Goal: Information Seeking & Learning: Learn about a topic

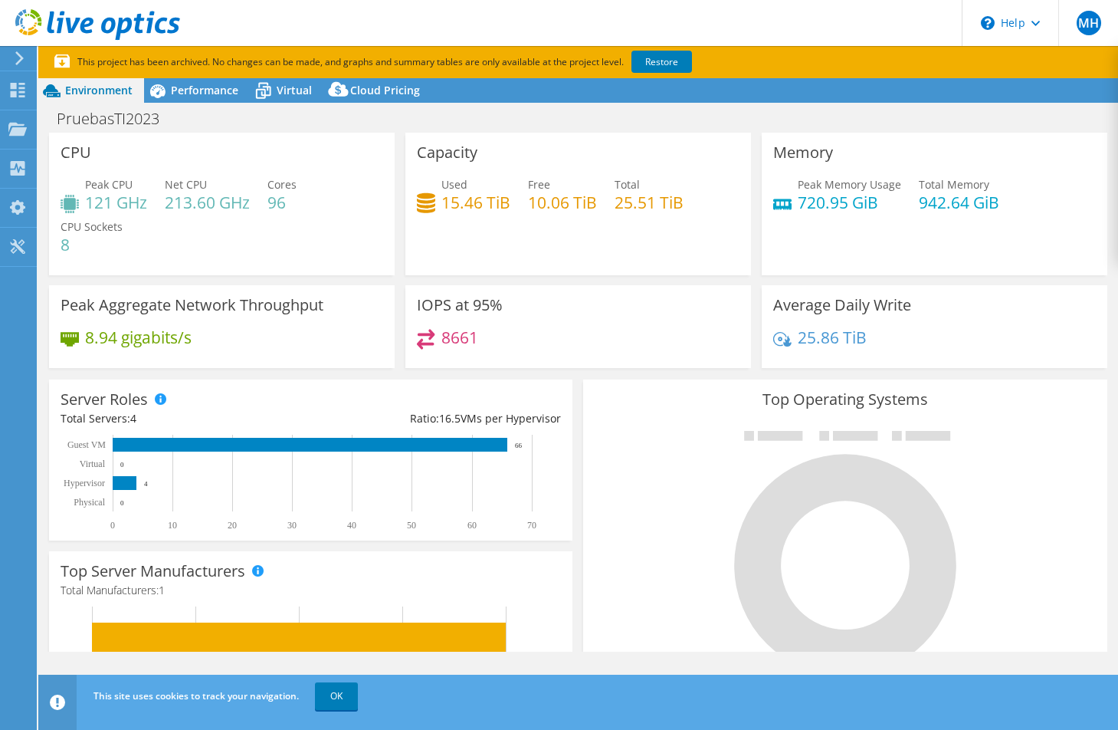
select select "USD"
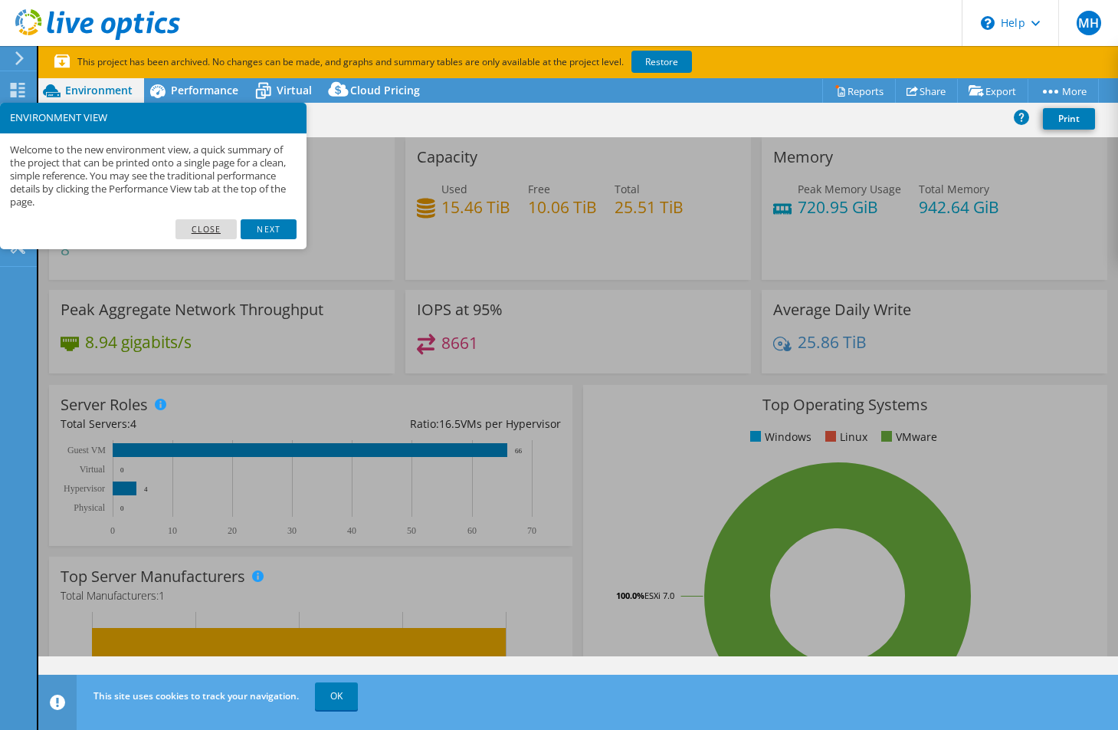
click at [216, 229] on link "Close" at bounding box center [207, 229] width 62 height 20
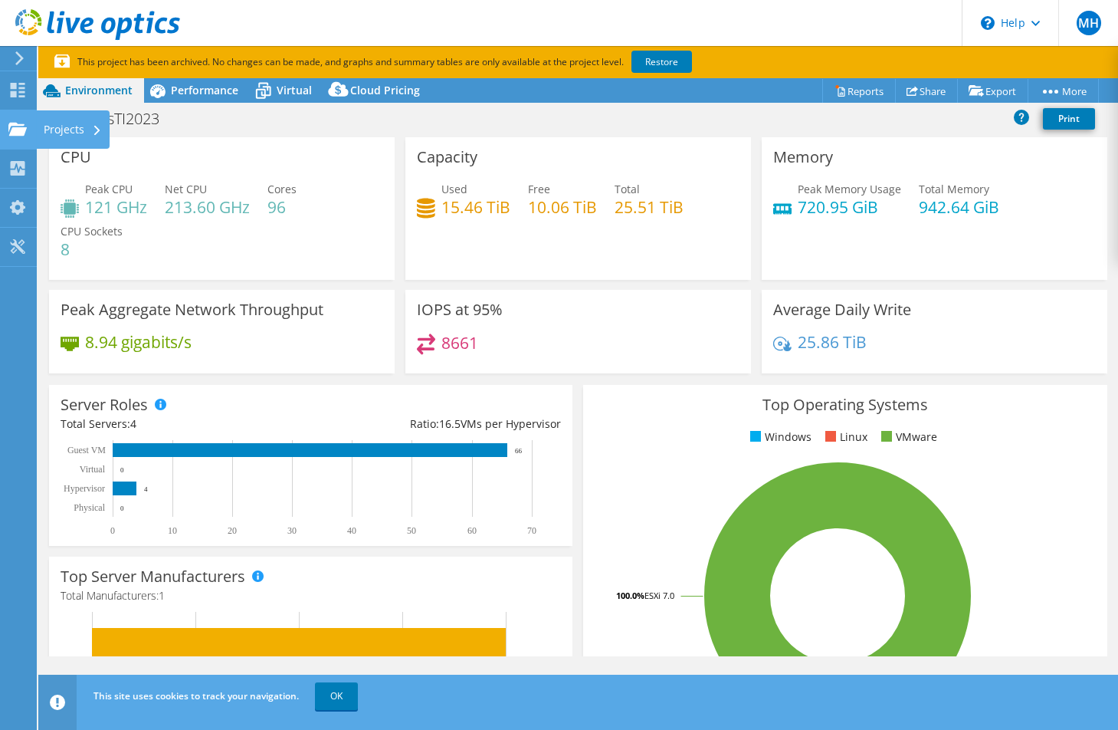
click at [65, 133] on div "Projects" at bounding box center [73, 129] width 74 height 38
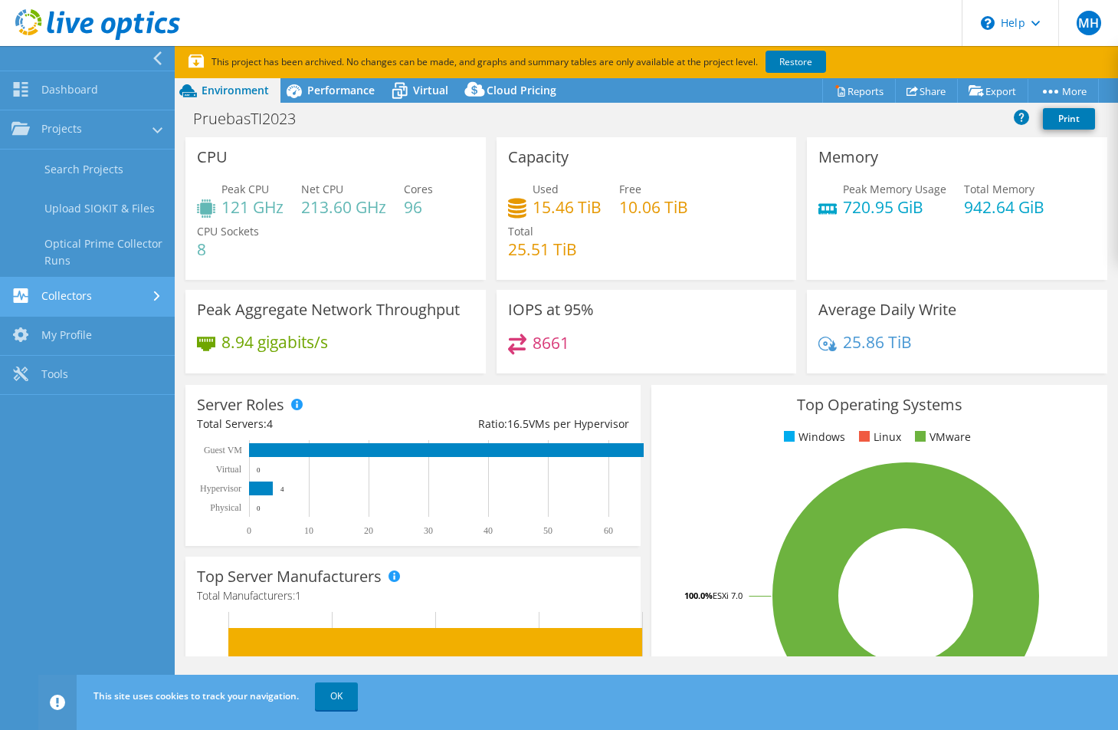
click at [95, 303] on link "Collectors" at bounding box center [87, 296] width 175 height 39
click at [89, 287] on link "My Profile" at bounding box center [87, 286] width 175 height 39
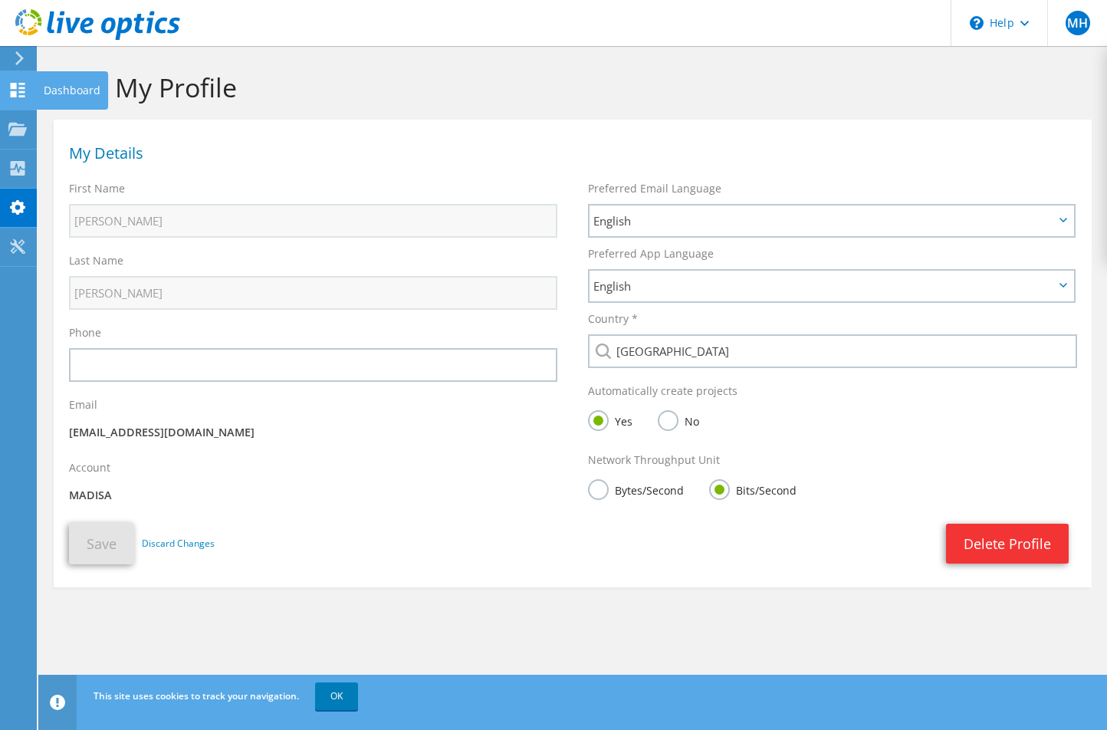
click at [15, 84] on use at bounding box center [18, 90] width 15 height 15
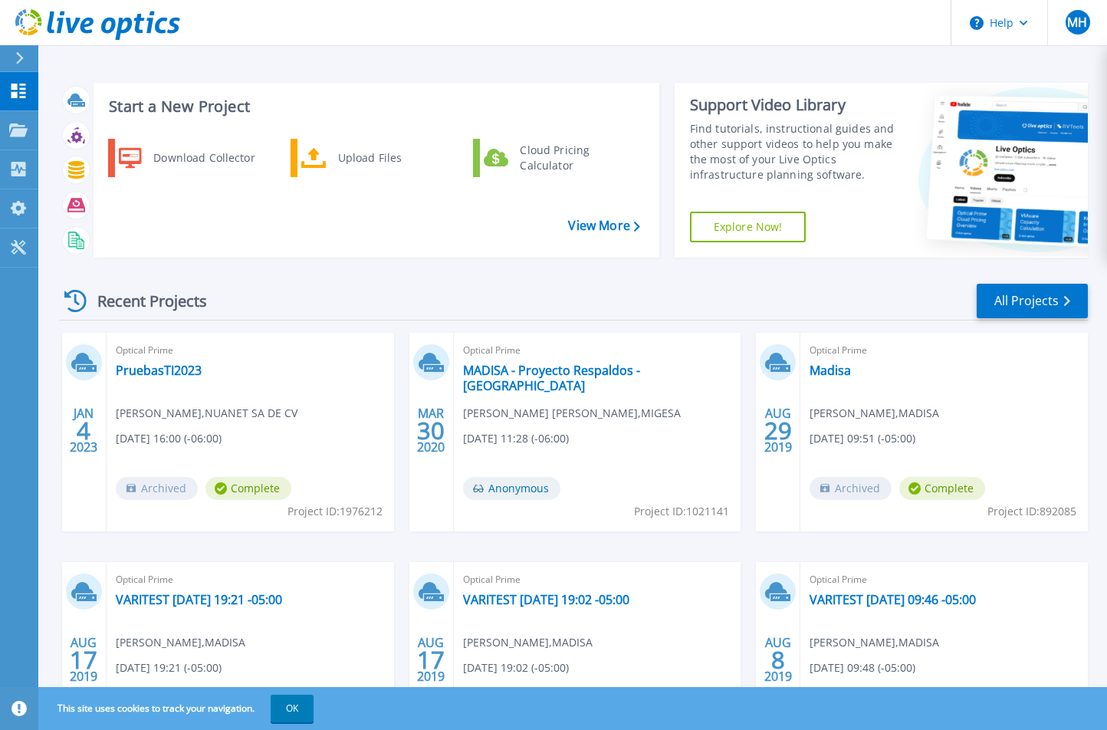
click at [231, 423] on div "Optical Prime PruebasTI2023 Miguel Torres , NUANET SA DE CV 01/04/2023, 16:00 (…" at bounding box center [250, 432] width 287 height 198
click at [247, 482] on span "Complete" at bounding box center [248, 488] width 86 height 23
click at [287, 401] on div "Optical Prime PruebasTI2023 Miguel Torres , NUANET SA DE CV 01/04/2023, 16:00 (…" at bounding box center [250, 432] width 287 height 198
click at [165, 366] on link "PruebasTI2023" at bounding box center [159, 370] width 86 height 15
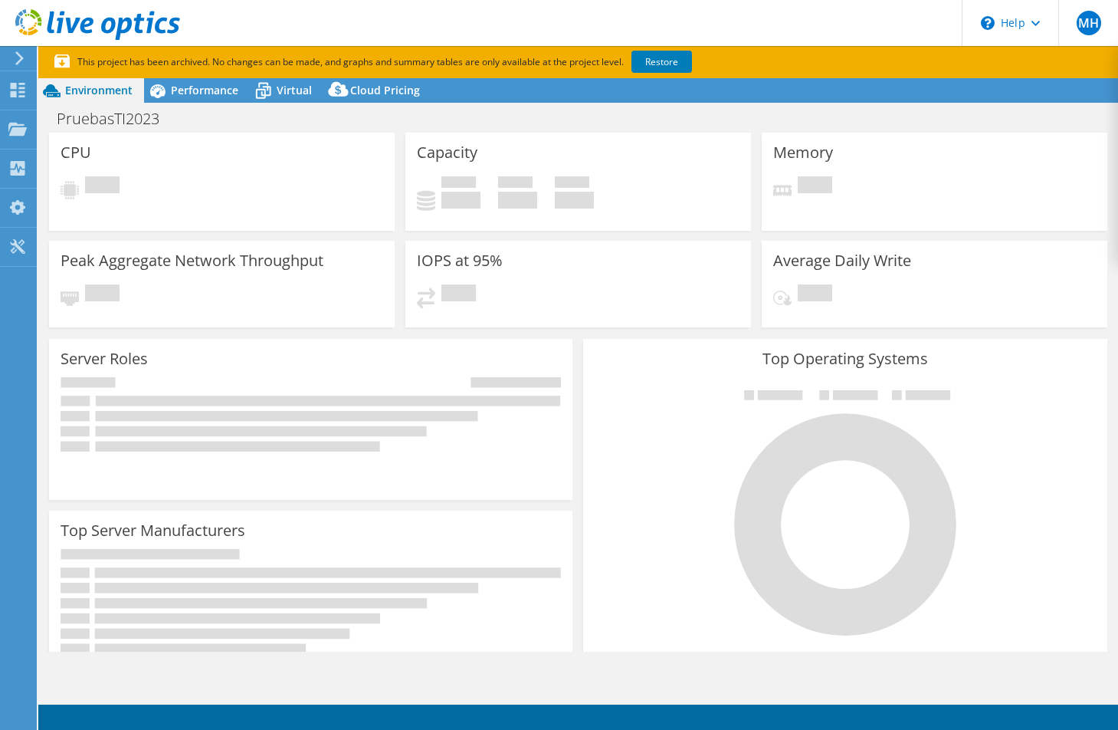
select select "USD"
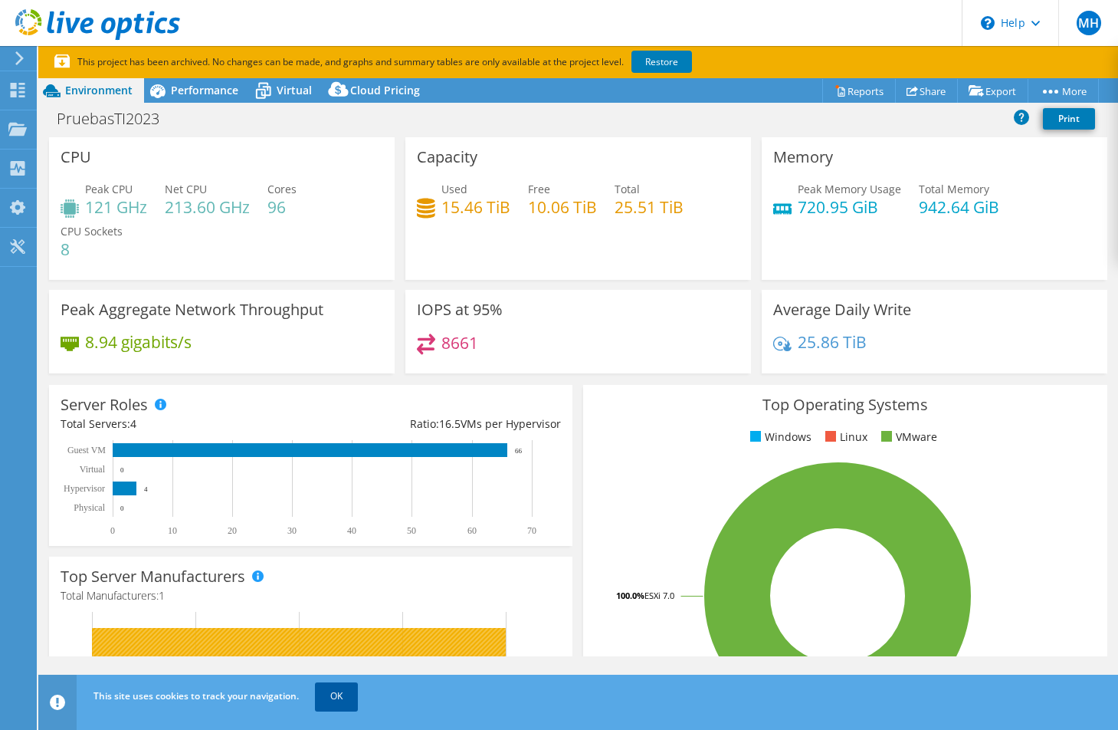
click at [343, 690] on link "OK" at bounding box center [336, 696] width 43 height 28
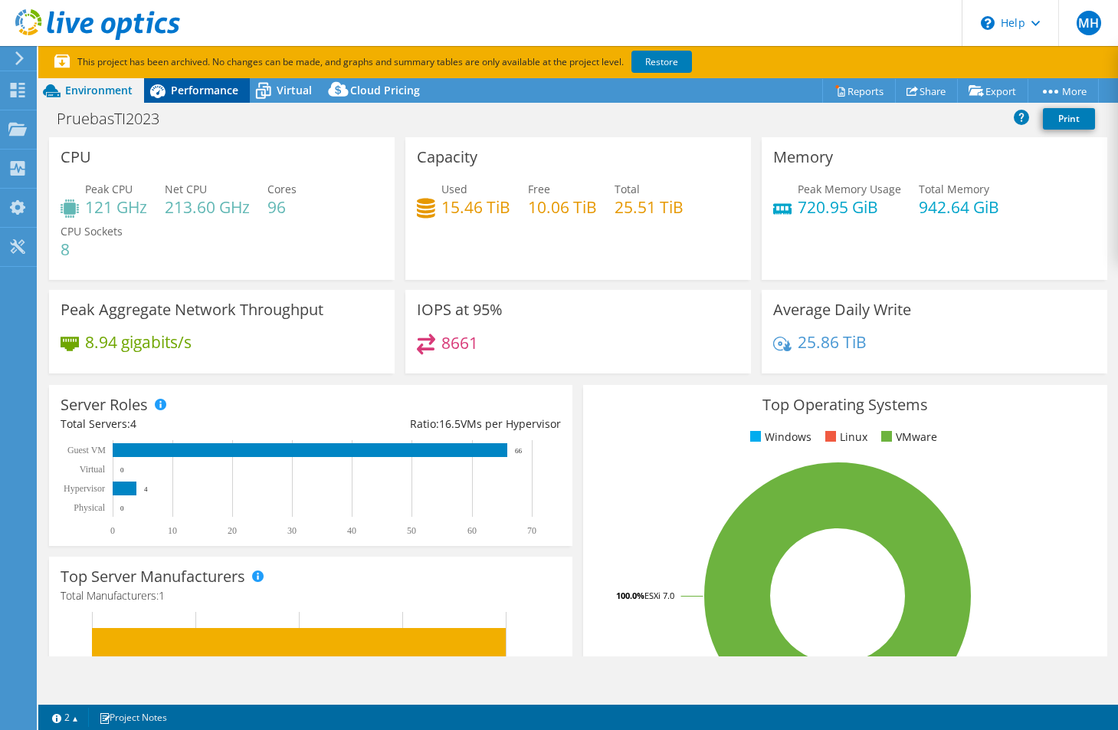
click at [196, 90] on span "Performance" at bounding box center [204, 90] width 67 height 15
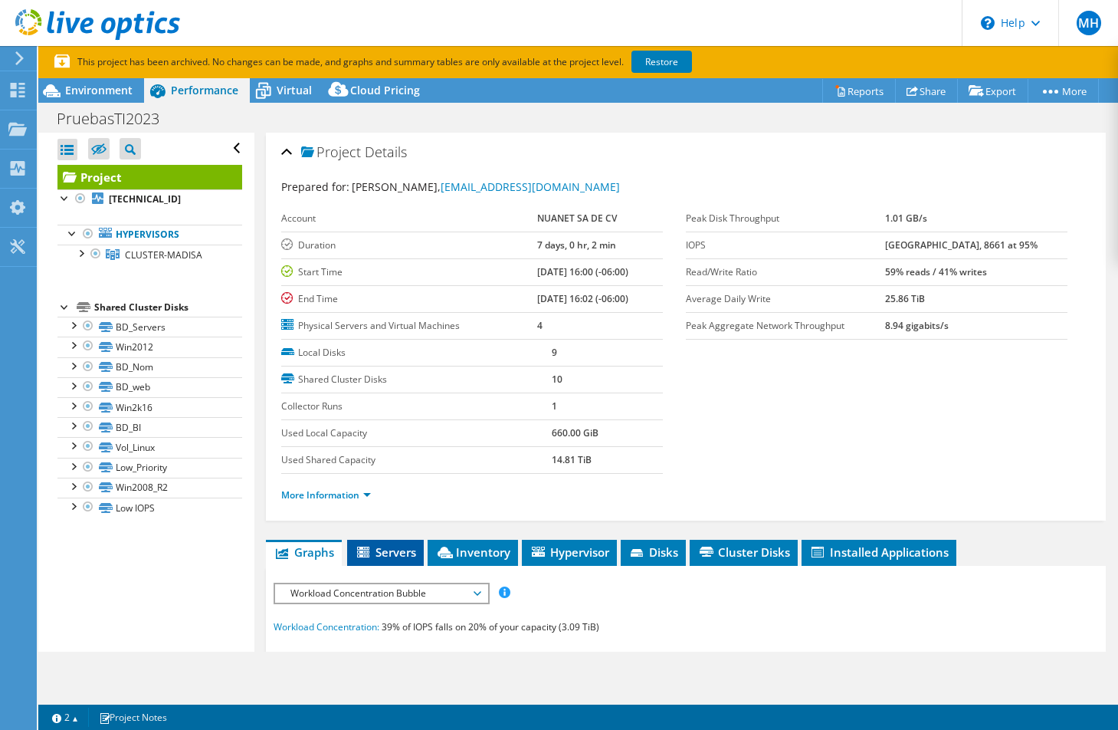
click at [395, 558] on span "Servers" at bounding box center [385, 551] width 61 height 15
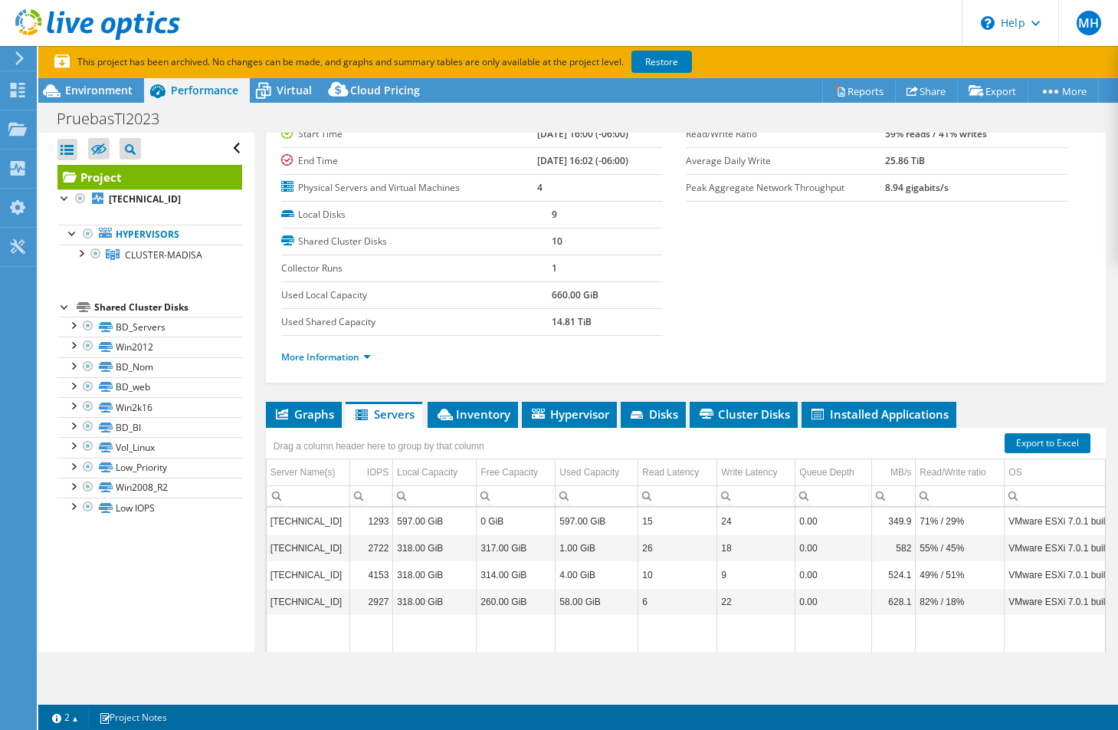
scroll to position [280, 0]
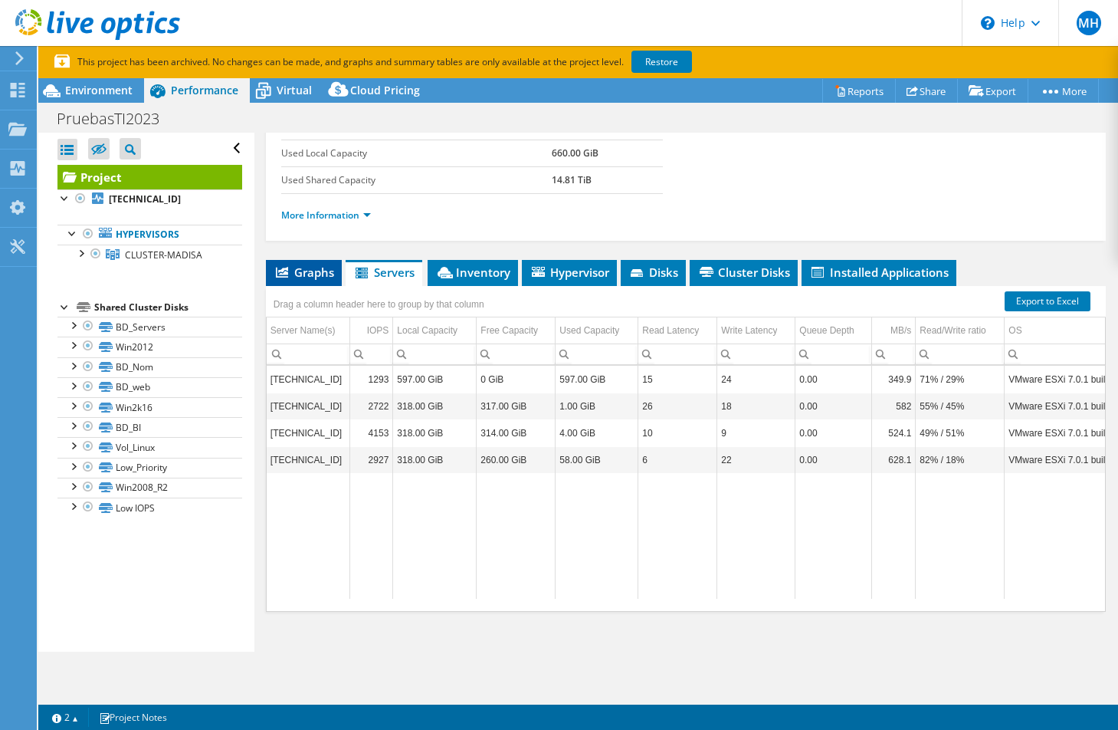
click at [314, 264] on span "Graphs" at bounding box center [304, 271] width 61 height 15
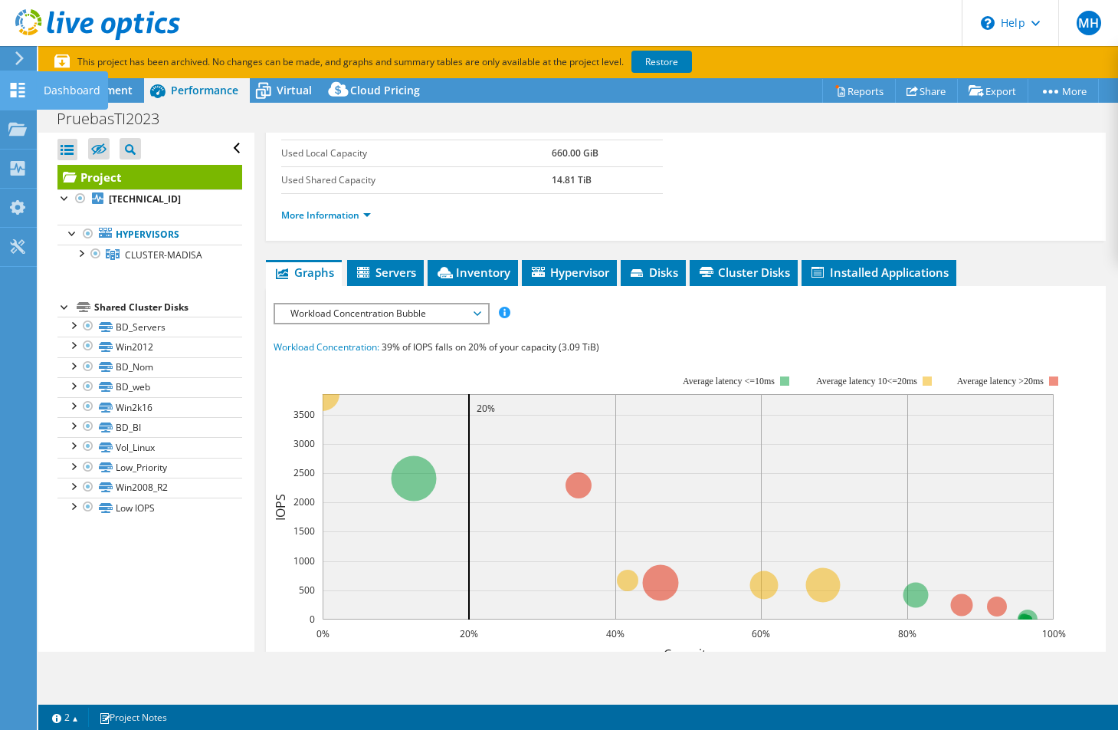
click at [15, 100] on div at bounding box center [17, 92] width 18 height 17
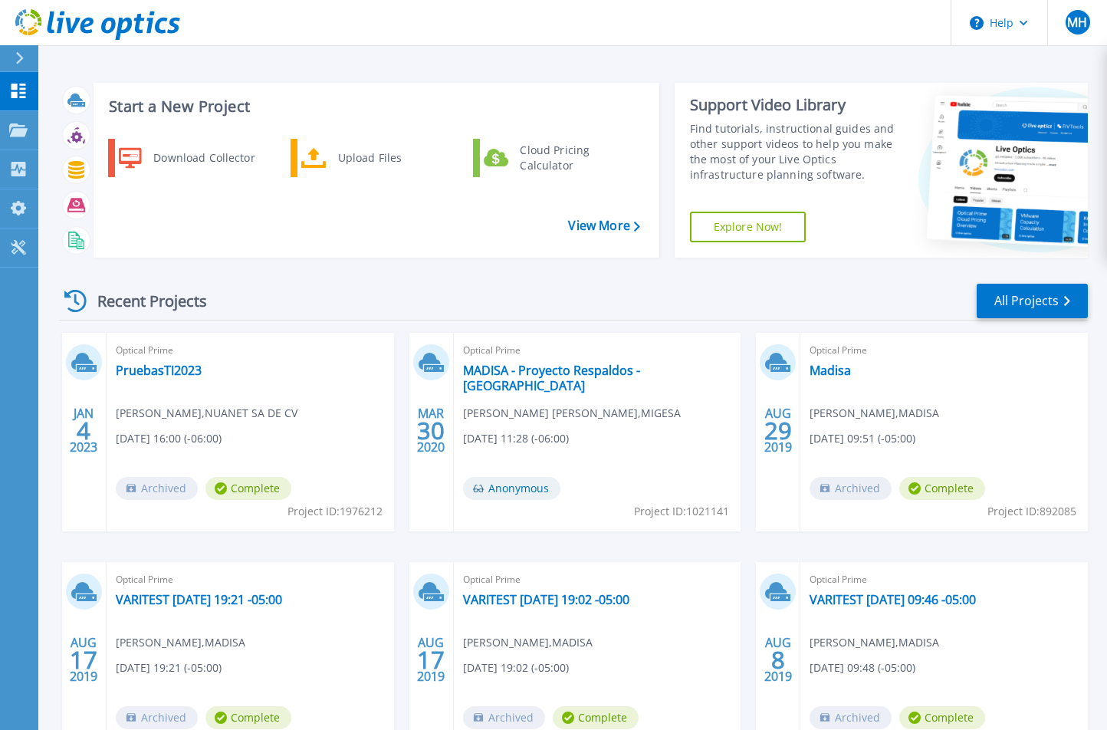
scroll to position [120, 0]
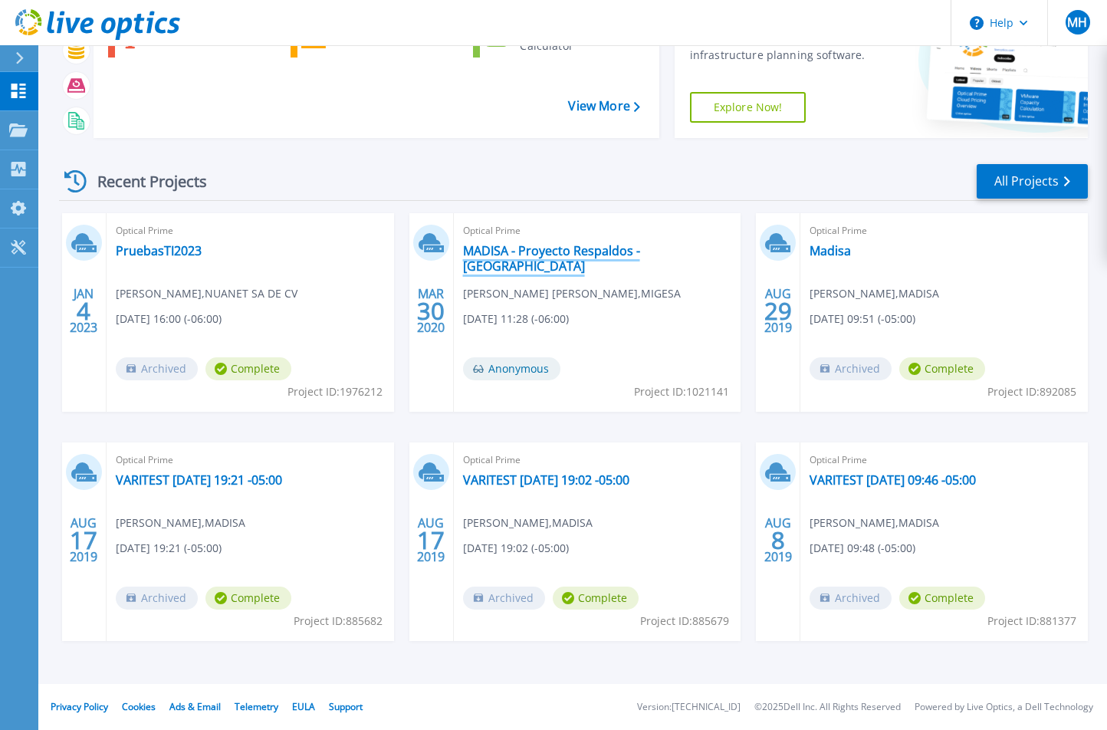
click at [656, 259] on link "MADISA - Proyecto Respaldos - [GEOGRAPHIC_DATA]" at bounding box center [597, 258] width 269 height 31
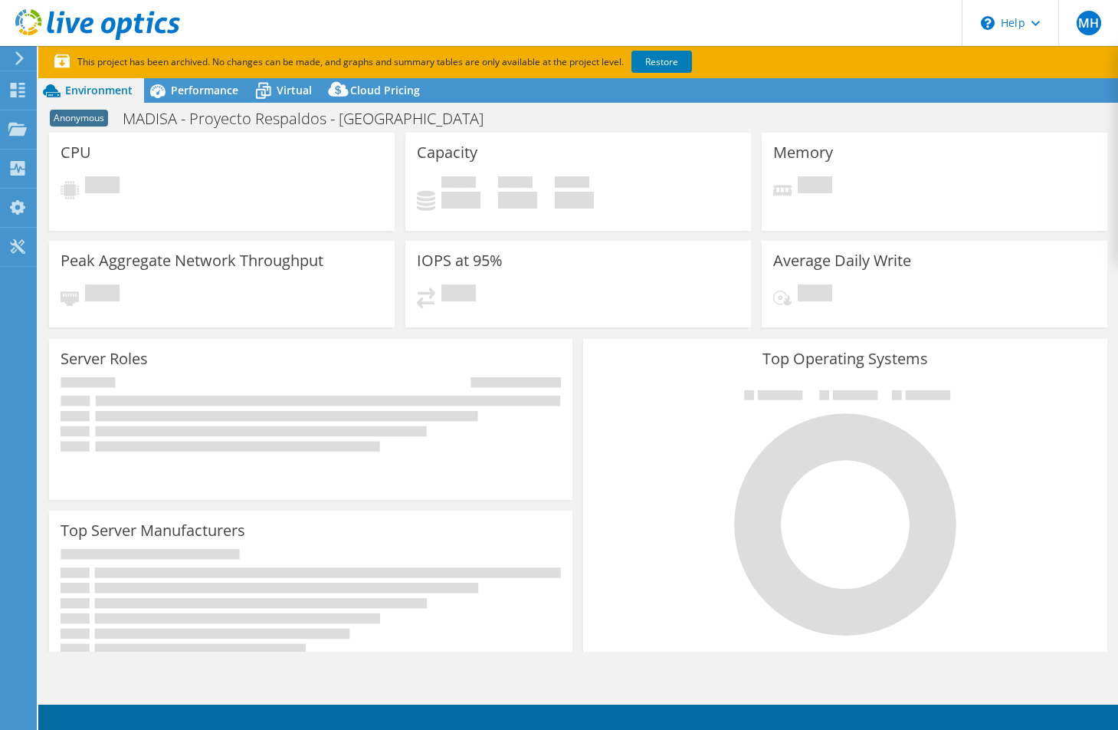
select select "USD"
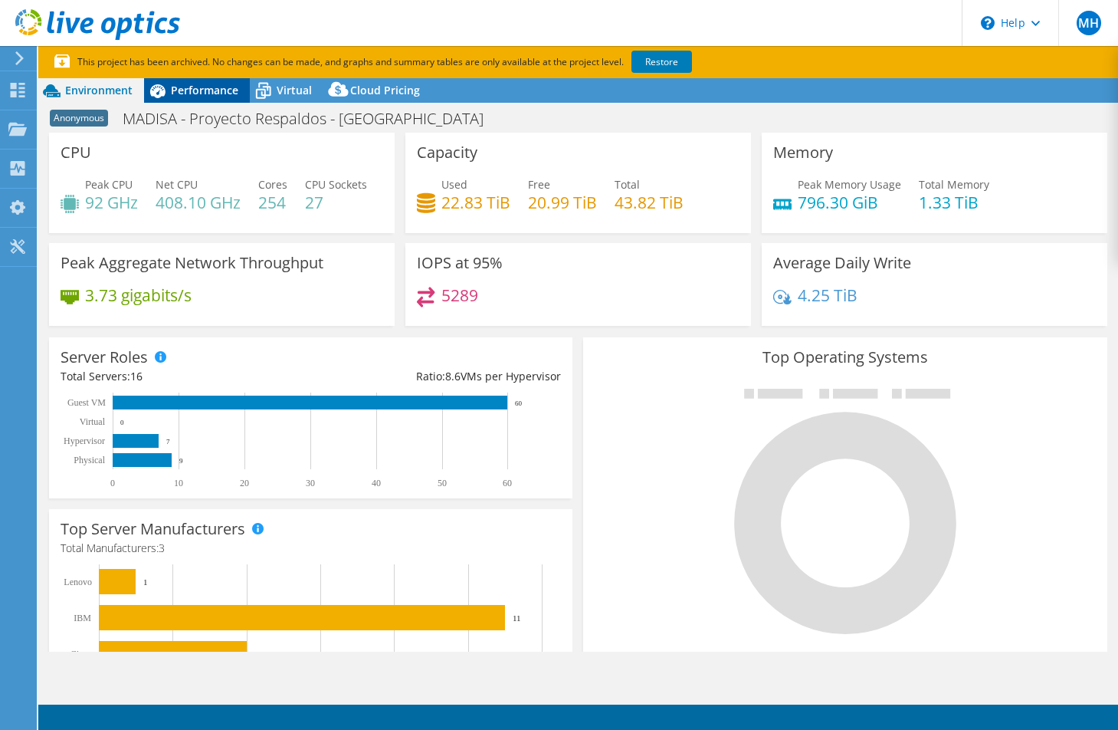
click at [195, 87] on span "Performance" at bounding box center [204, 90] width 67 height 15
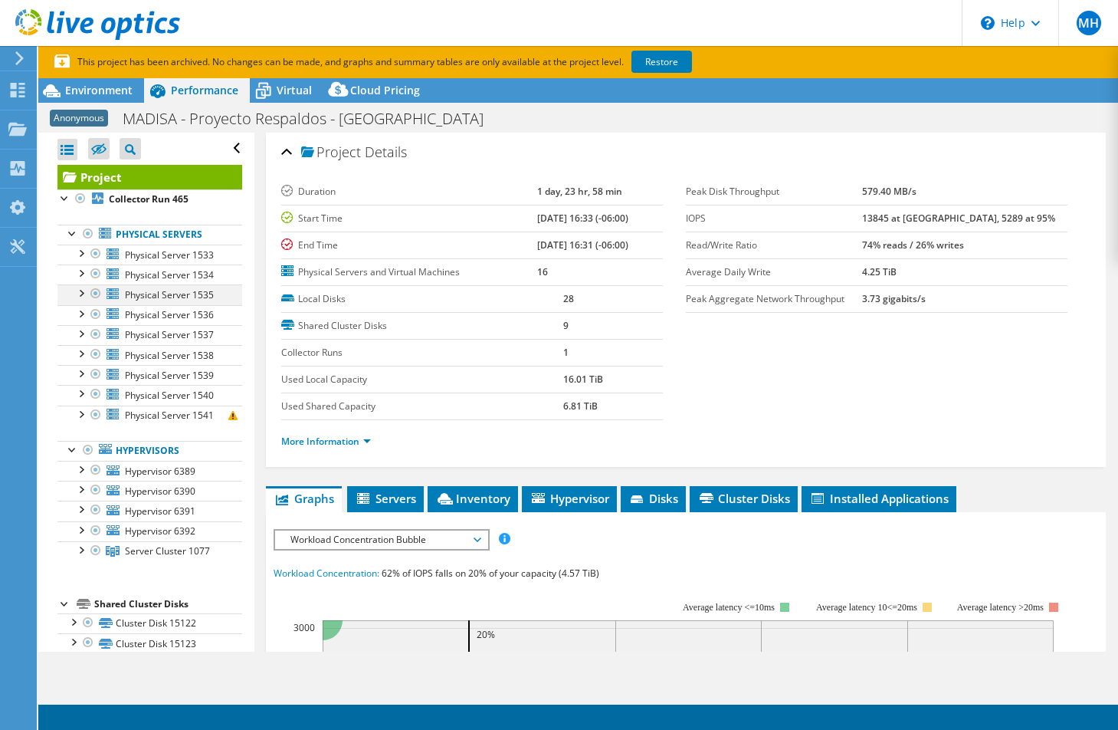
click at [80, 300] on div at bounding box center [80, 291] width 15 height 15
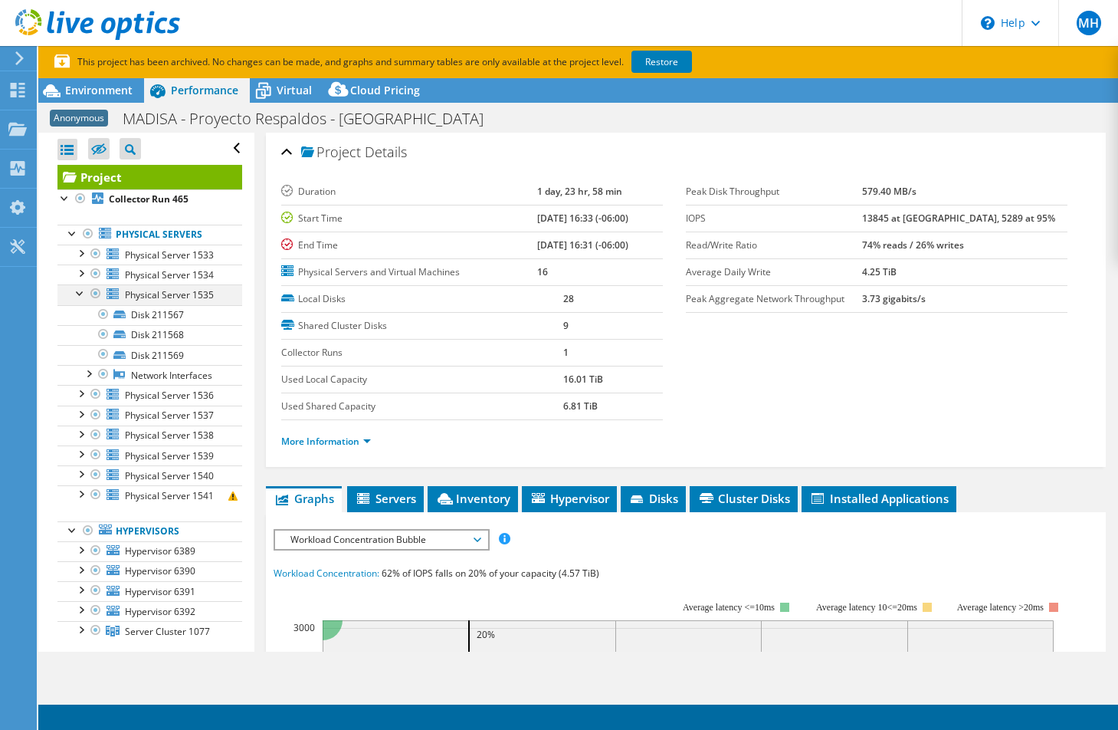
click at [80, 300] on div at bounding box center [80, 291] width 15 height 15
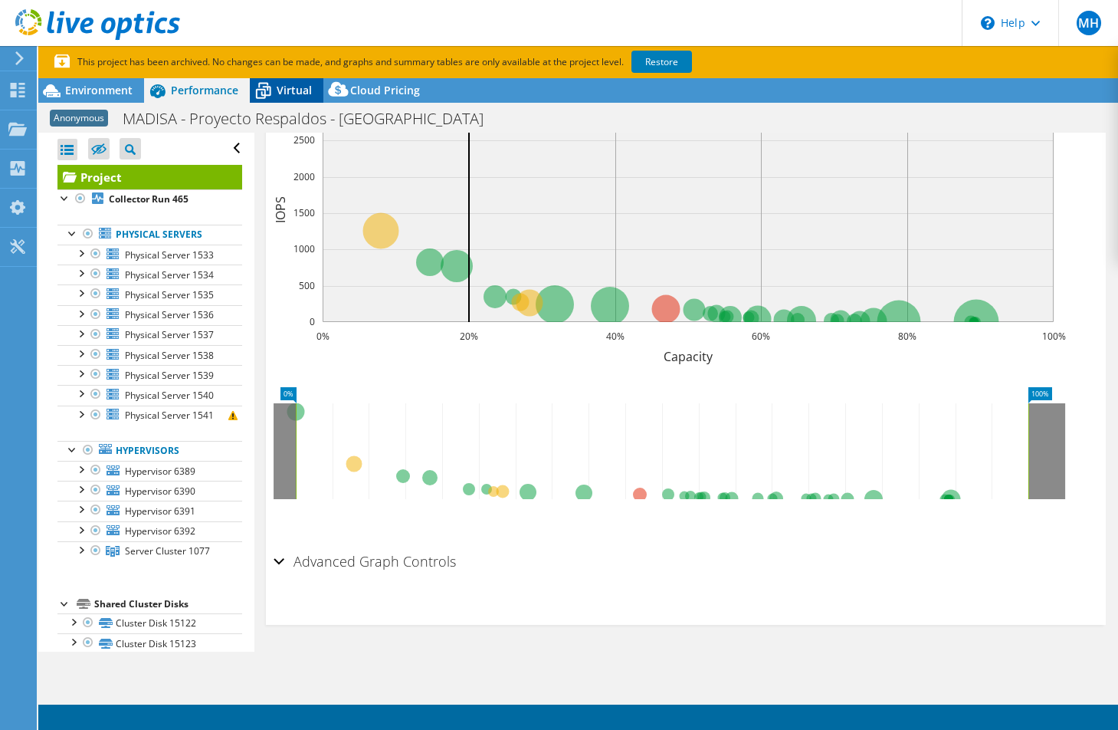
click at [287, 98] on div "Virtual" at bounding box center [287, 90] width 74 height 25
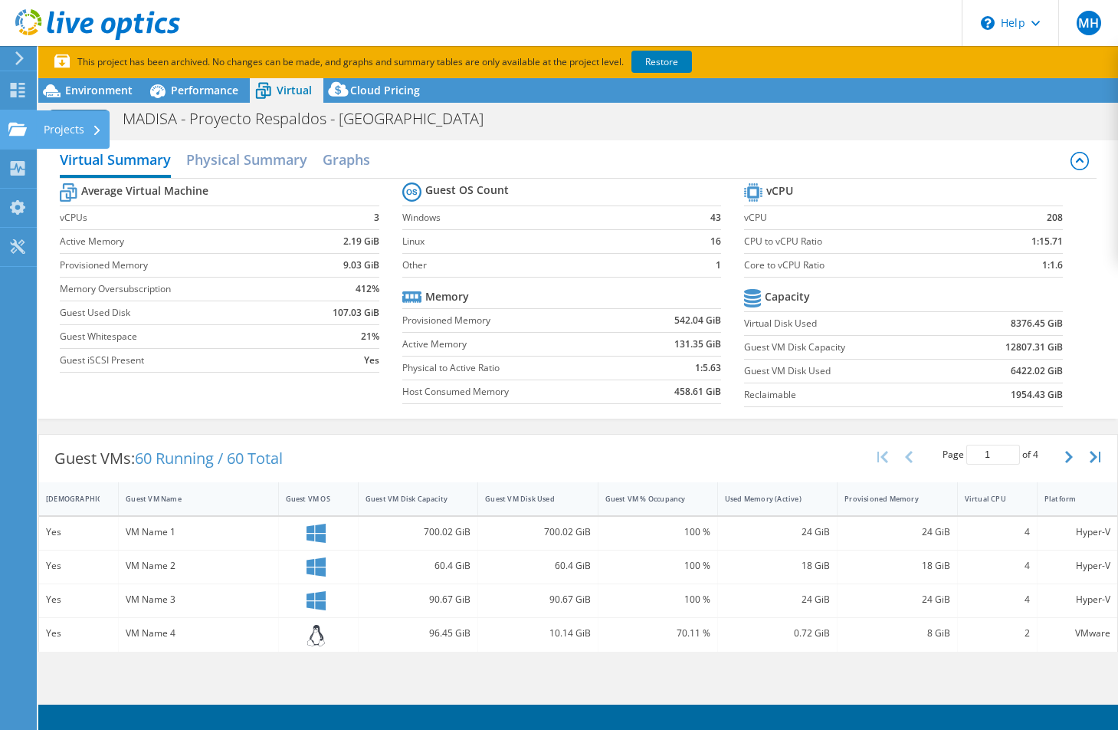
click at [12, 130] on use at bounding box center [17, 128] width 18 height 13
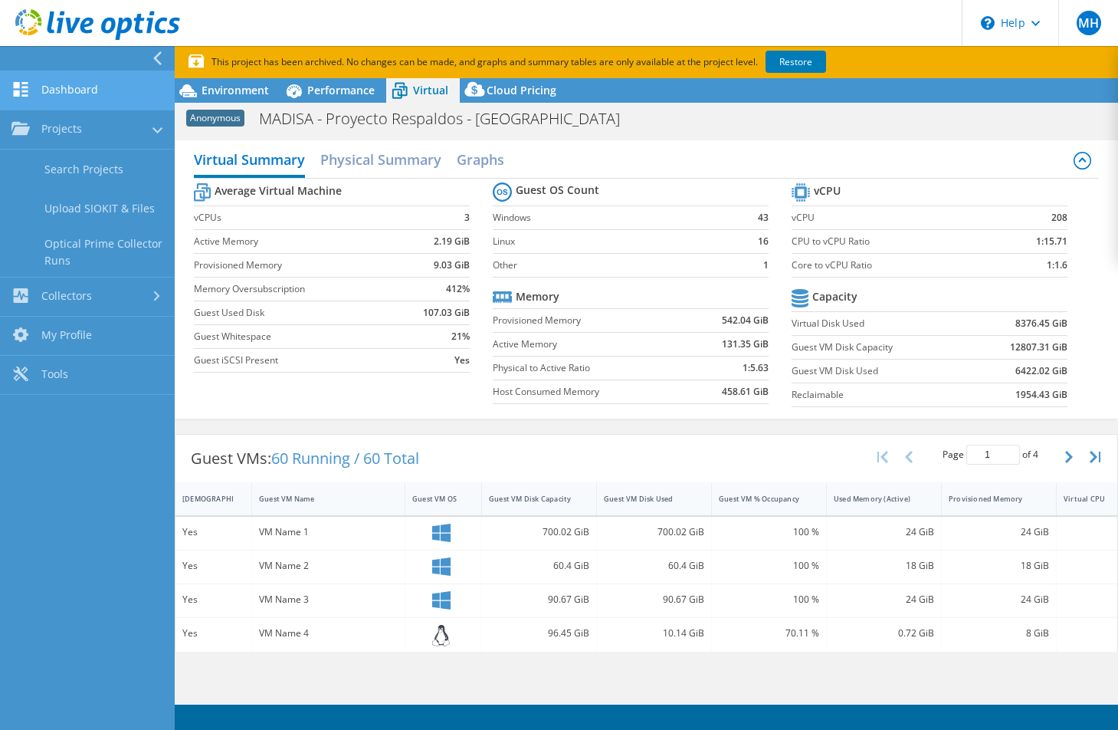
click at [62, 93] on link "Dashboard" at bounding box center [87, 90] width 175 height 39
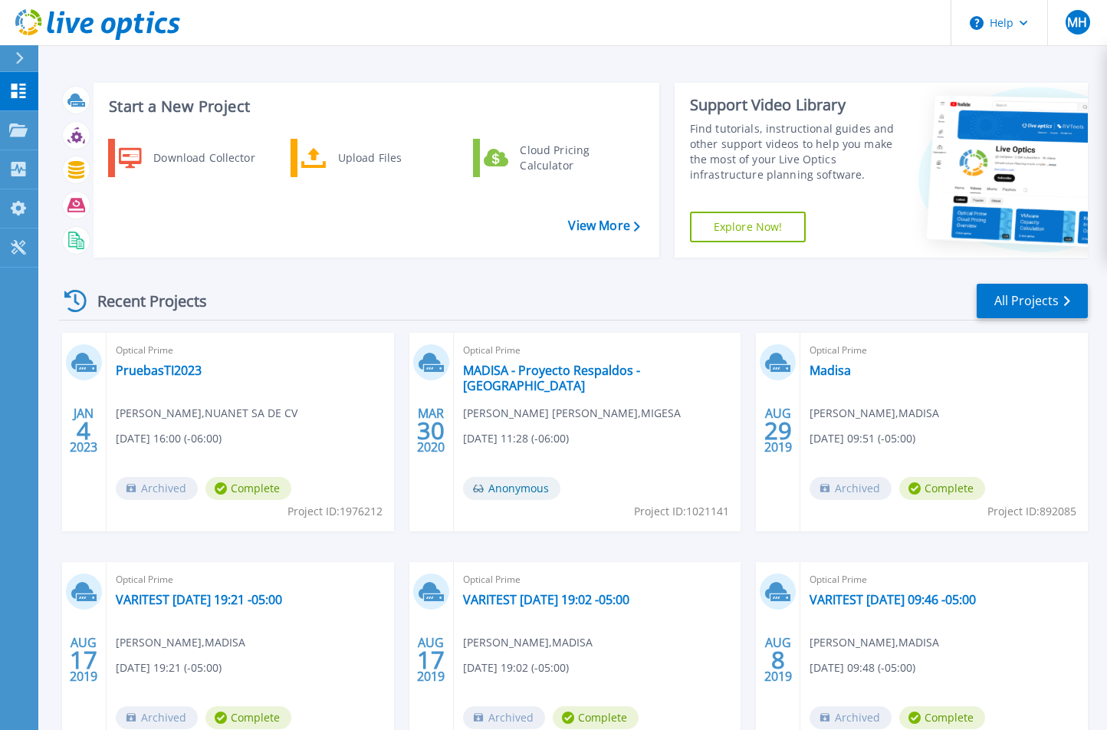
scroll to position [120, 0]
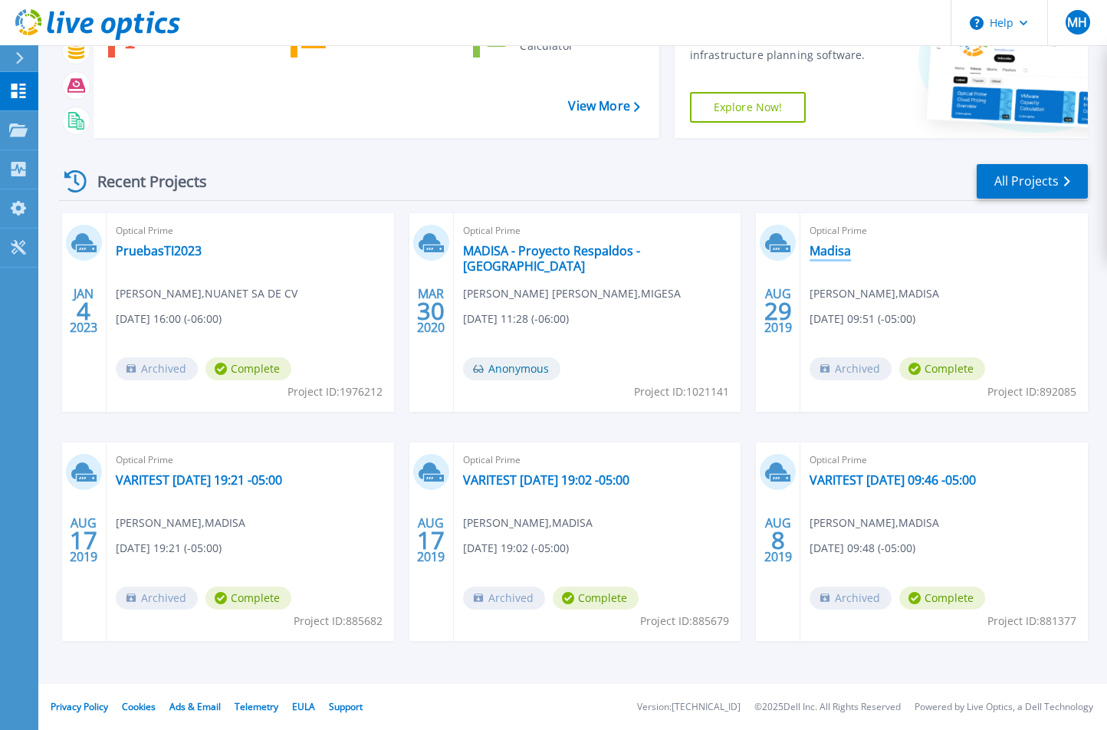
click at [833, 244] on link "Madisa" at bounding box center [829, 250] width 41 height 15
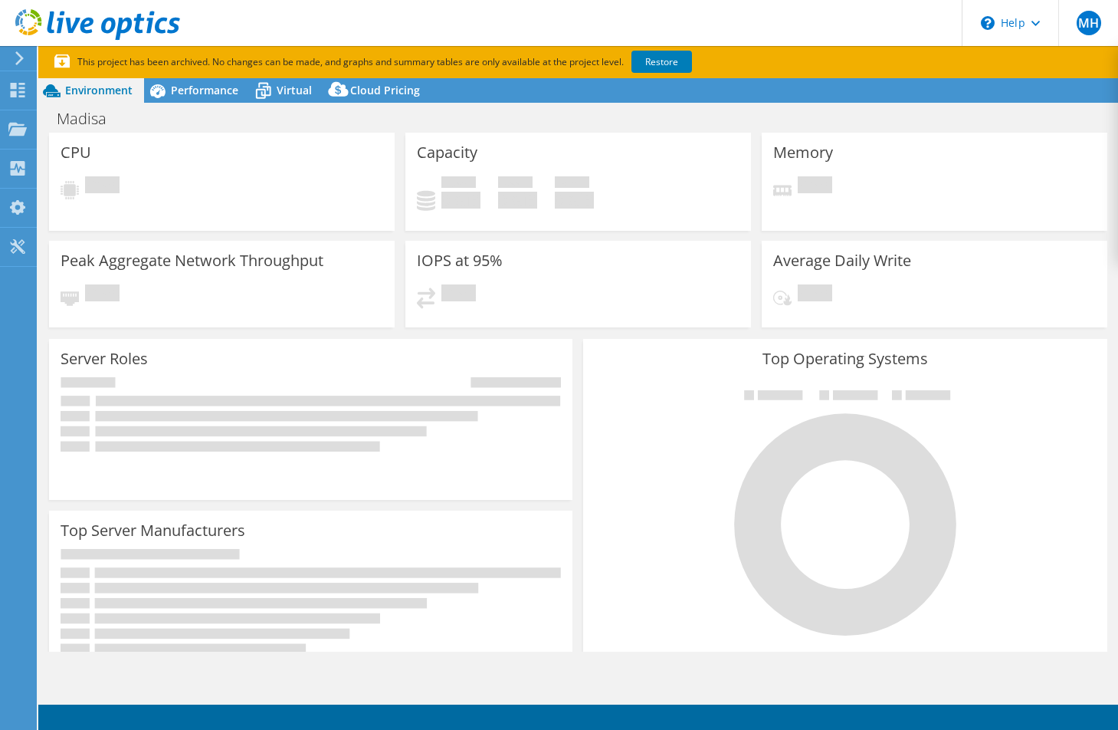
select select "USD"
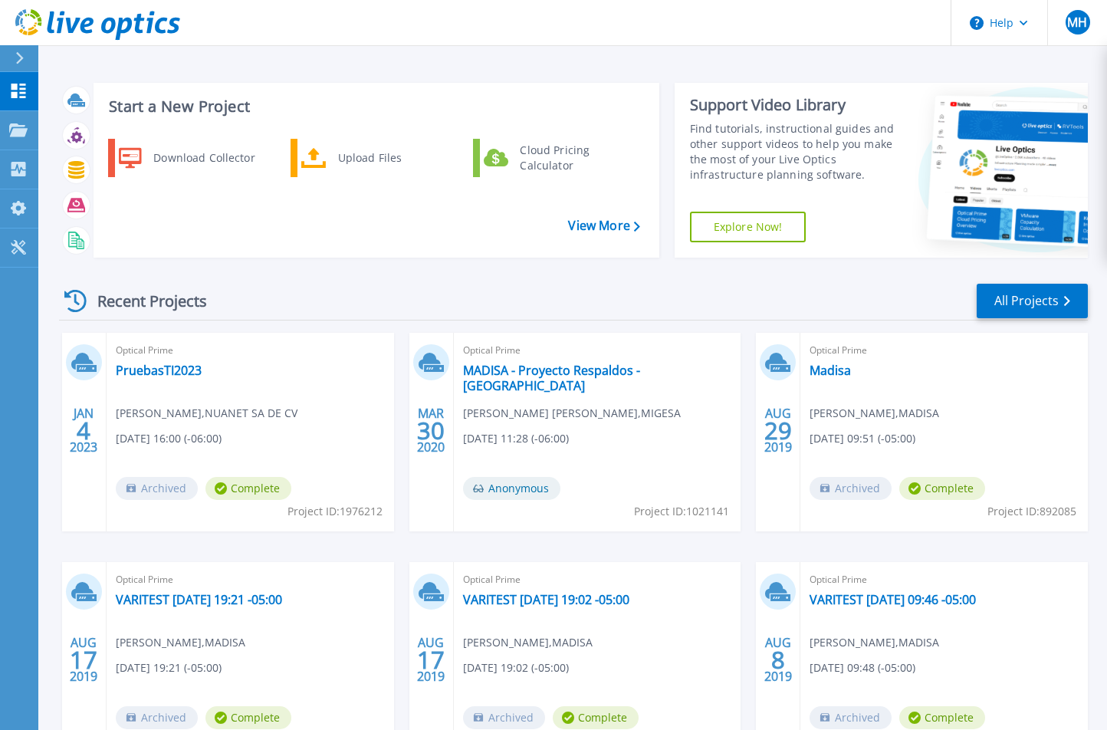
scroll to position [120, 0]
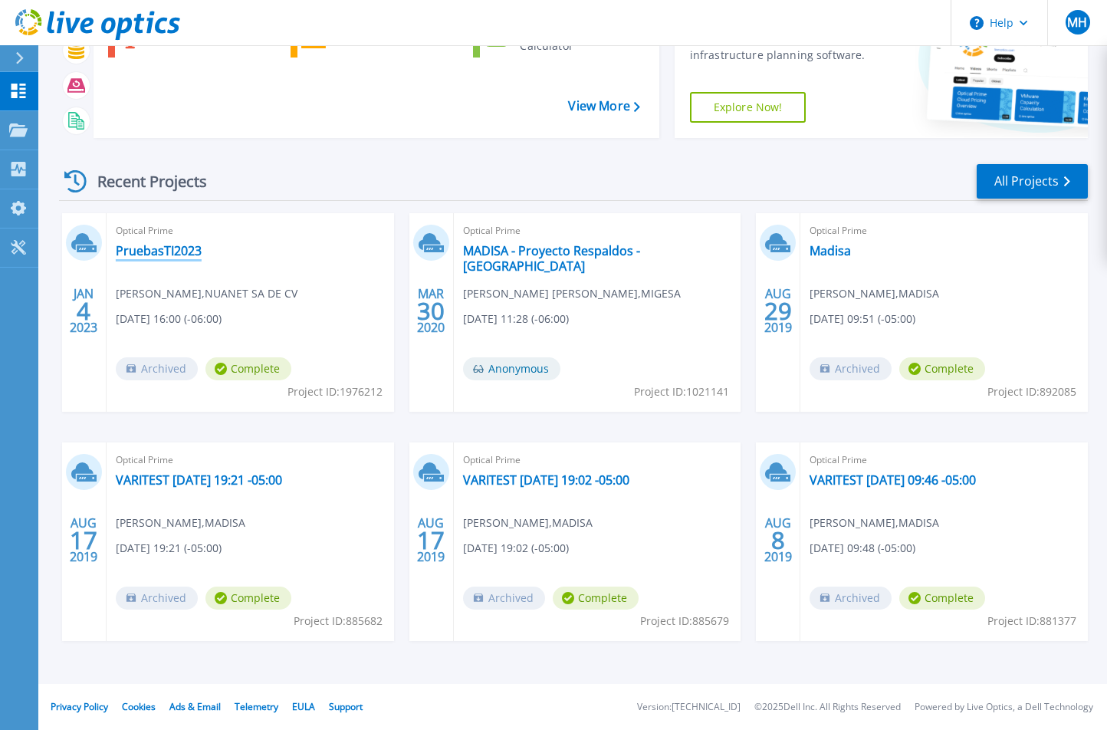
click at [170, 250] on link "PruebasTI2023" at bounding box center [159, 250] width 86 height 15
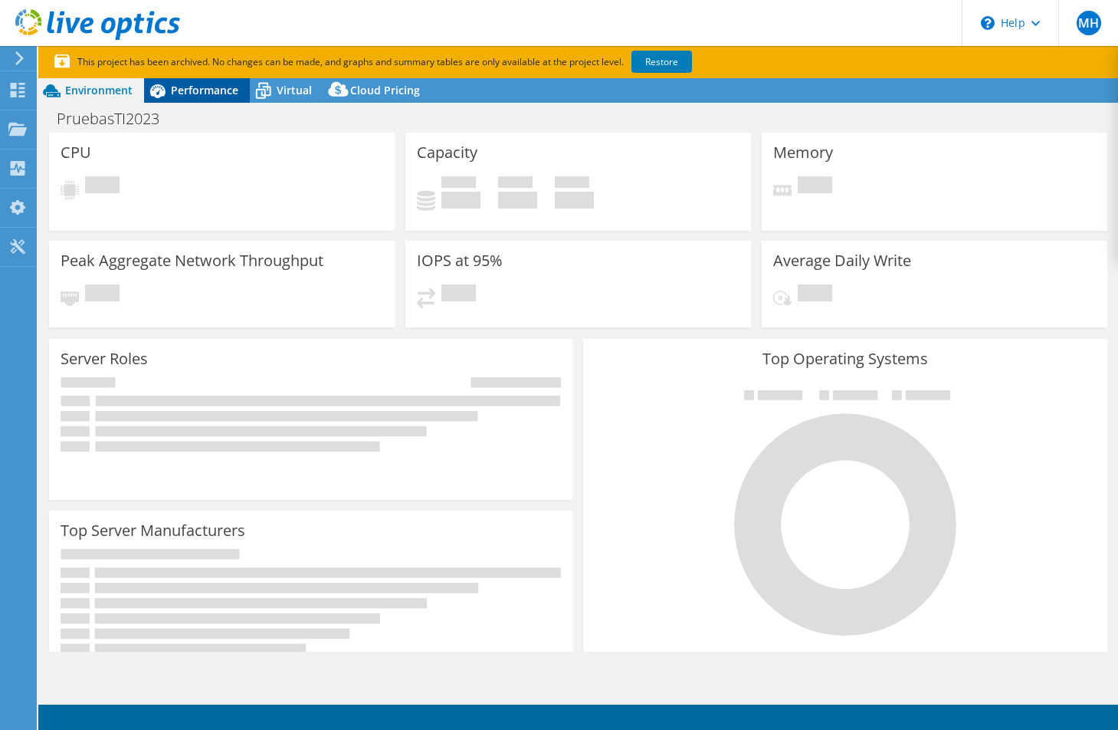
select select "USD"
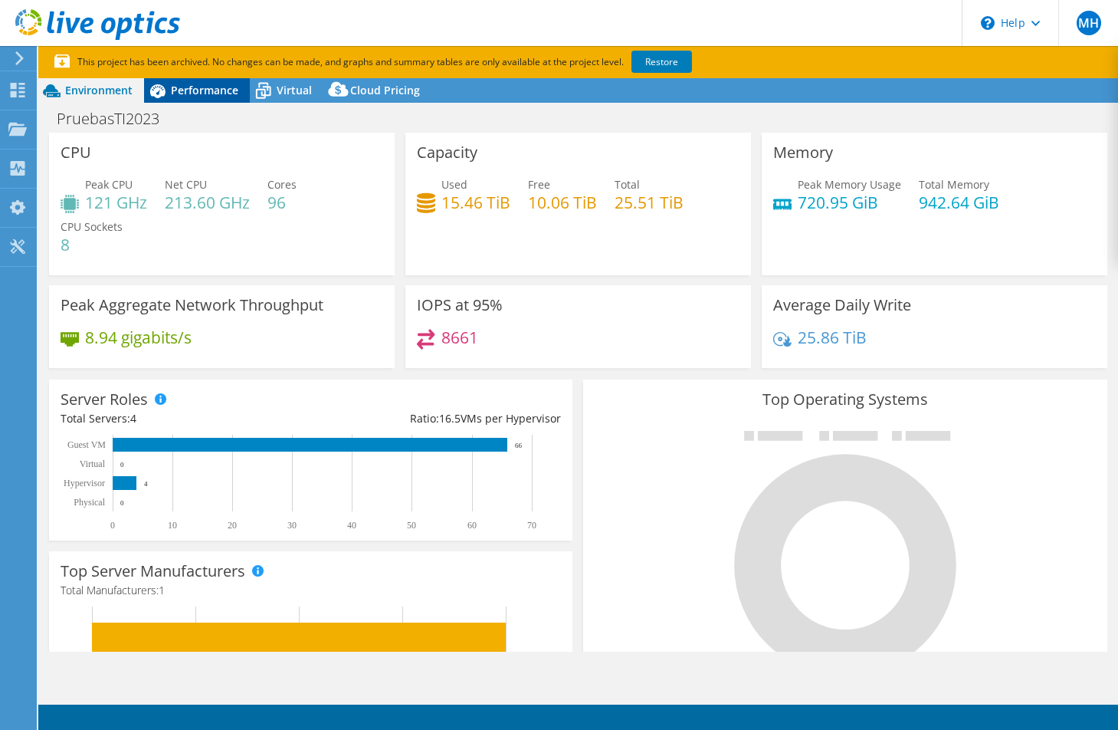
click at [211, 90] on span "Performance" at bounding box center [204, 90] width 67 height 15
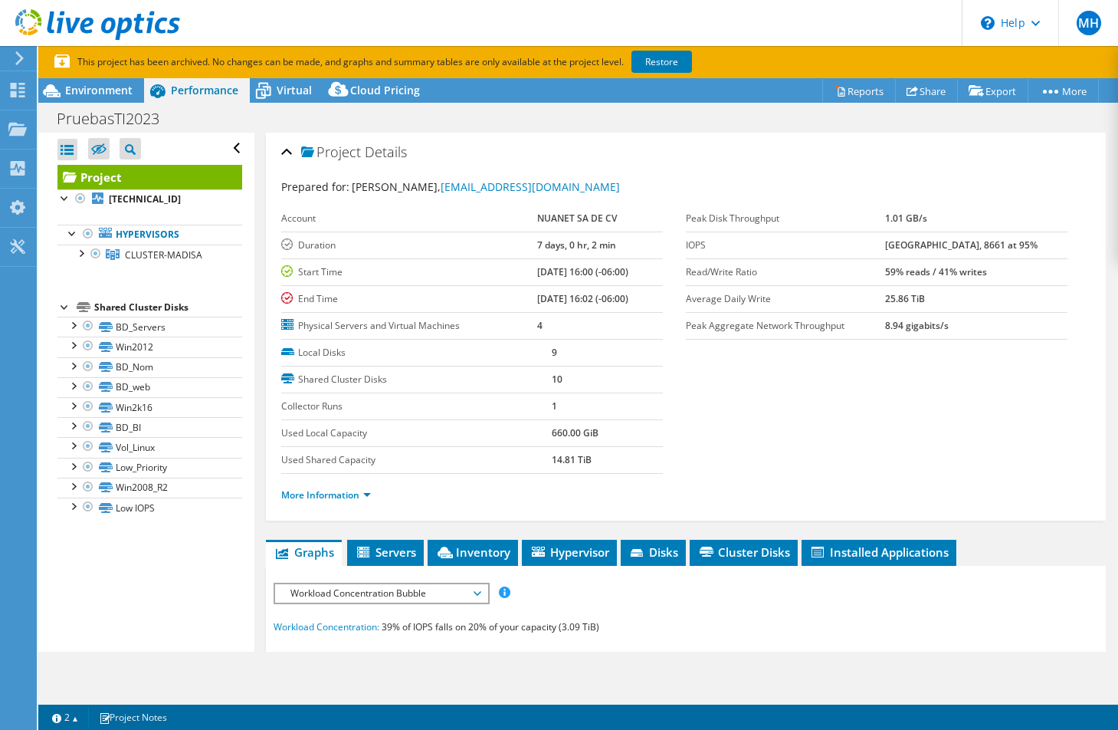
drag, startPoint x: 397, startPoint y: 547, endPoint x: 402, endPoint y: 532, distance: 16.2
click at [397, 547] on span "Servers" at bounding box center [385, 551] width 61 height 15
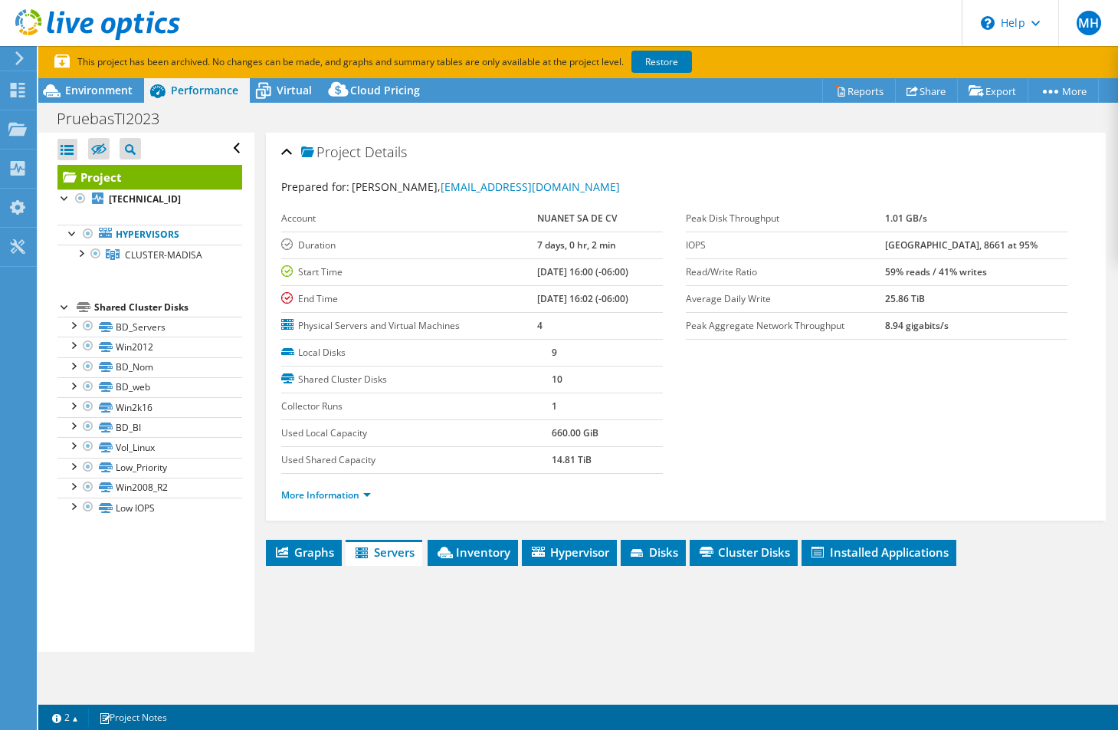
scroll to position [298, 0]
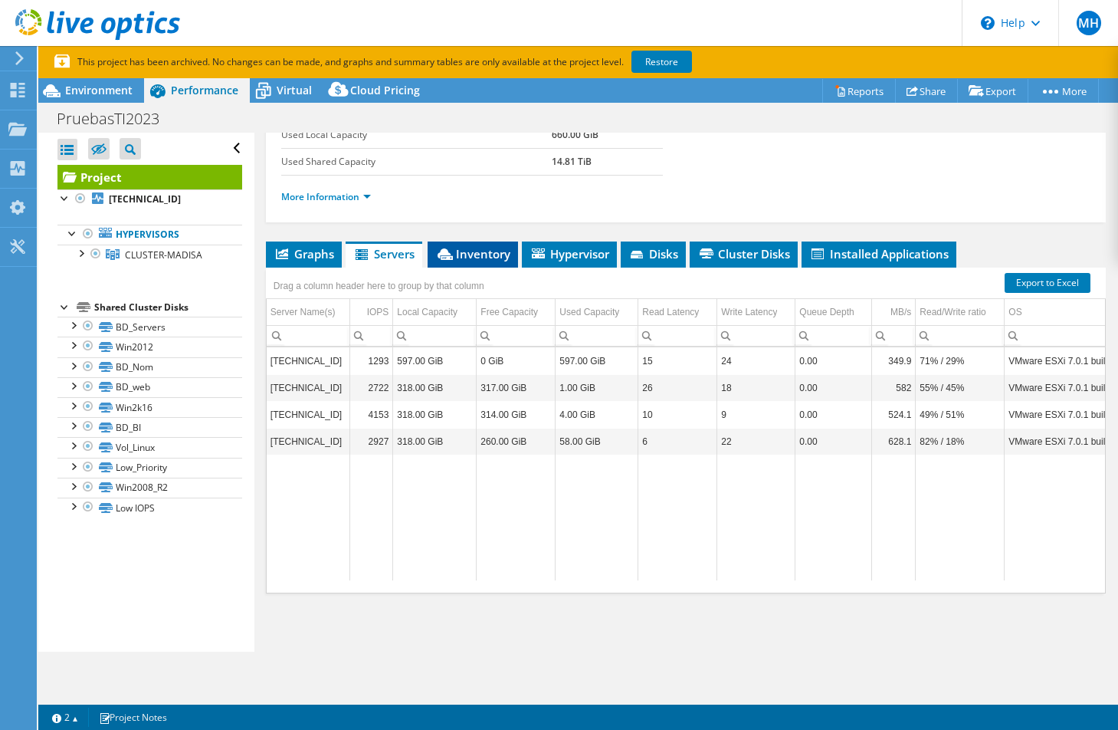
click at [487, 261] on span "Inventory" at bounding box center [472, 253] width 75 height 15
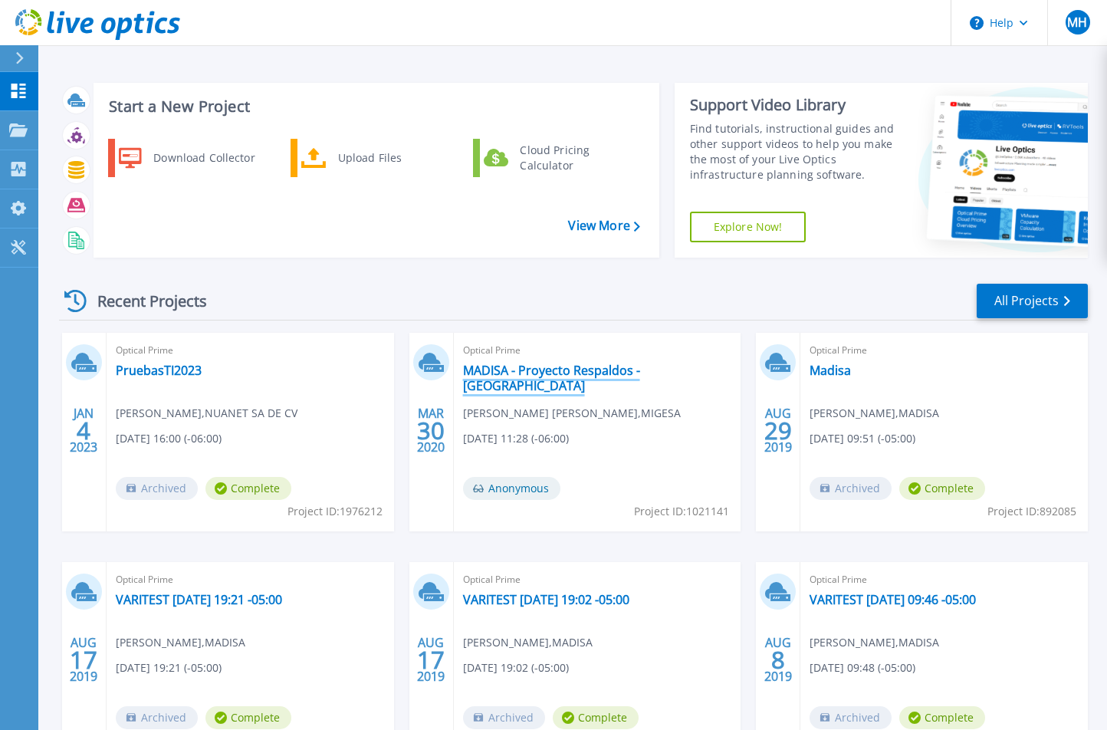
scroll to position [120, 0]
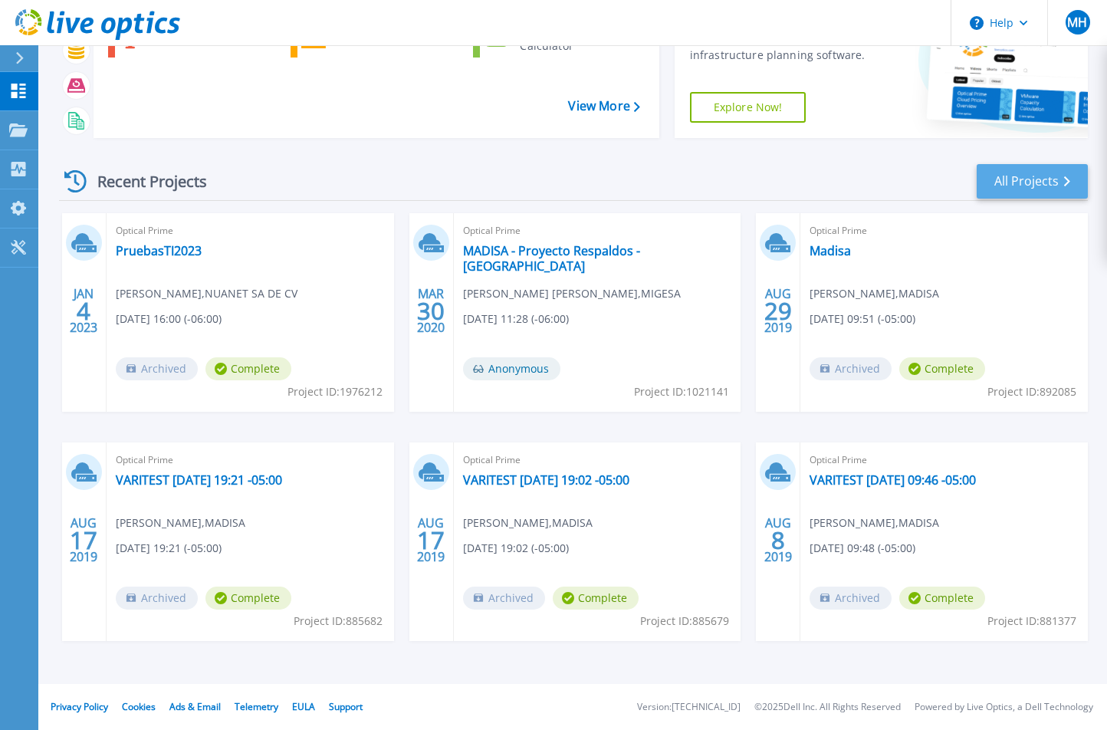
click at [1041, 185] on link "All Projects" at bounding box center [1031, 181] width 111 height 34
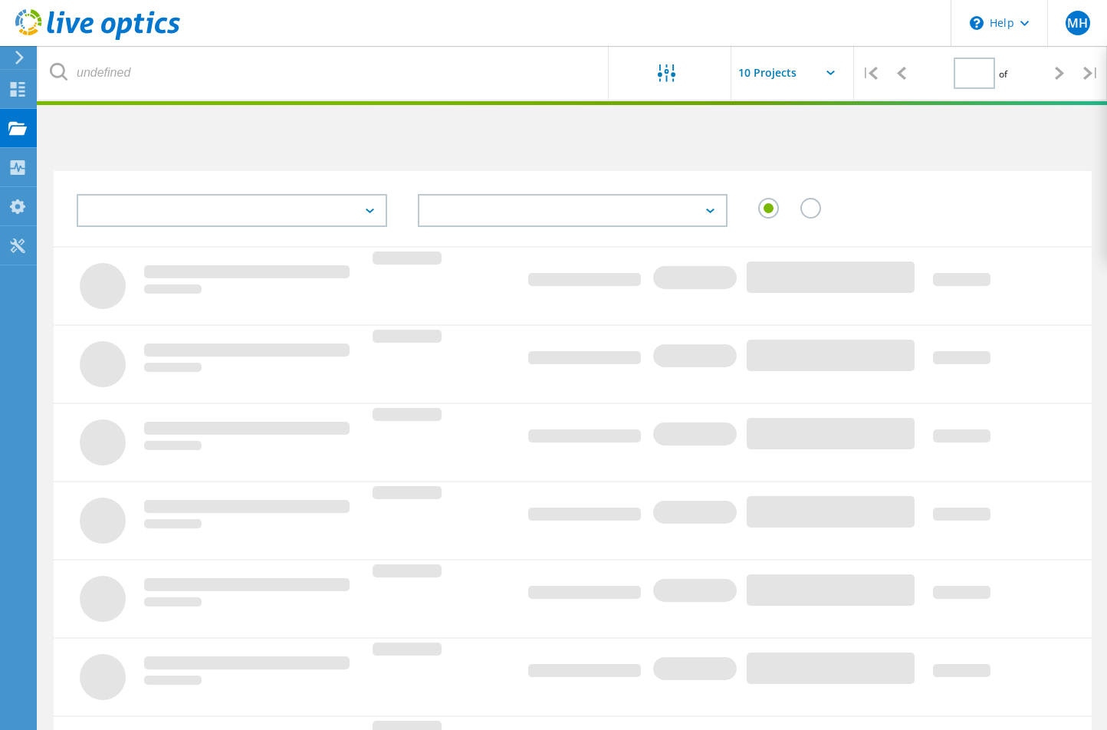
type input "1"
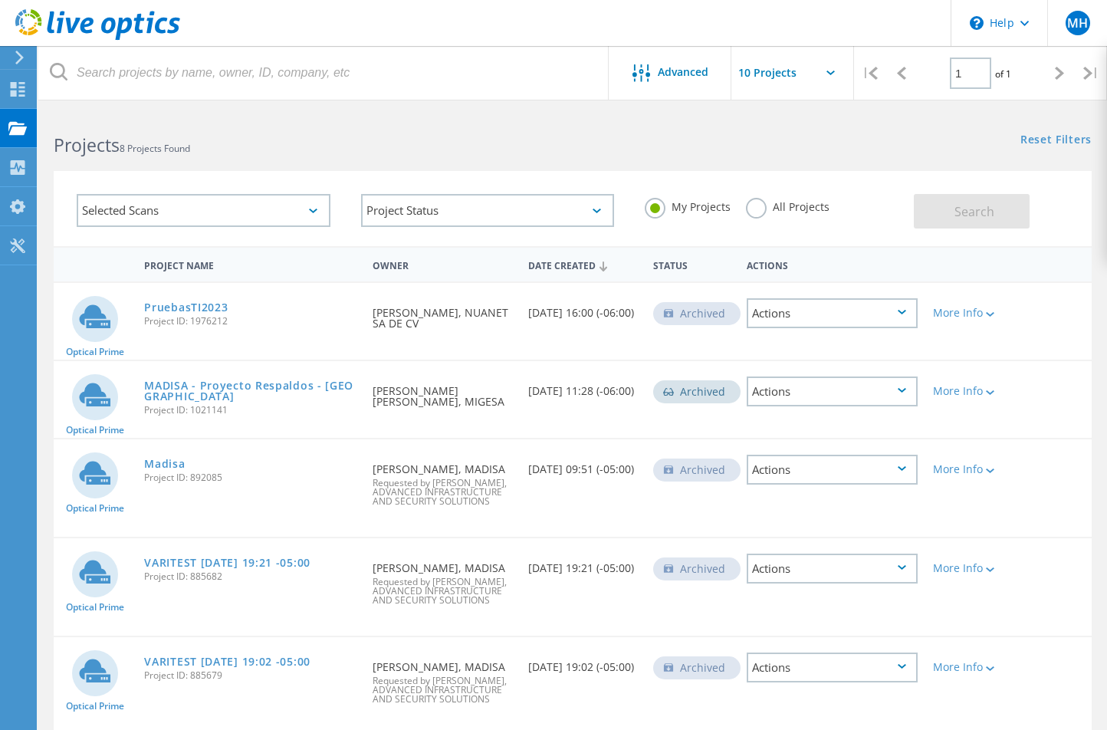
click at [906, 308] on div "Actions" at bounding box center [832, 313] width 172 height 30
click at [507, 348] on div "Requested By Miguel Torres, NUANET SA DE CV" at bounding box center [443, 321] width 156 height 77
click at [213, 304] on link "PruebasTI2023" at bounding box center [186, 307] width 84 height 11
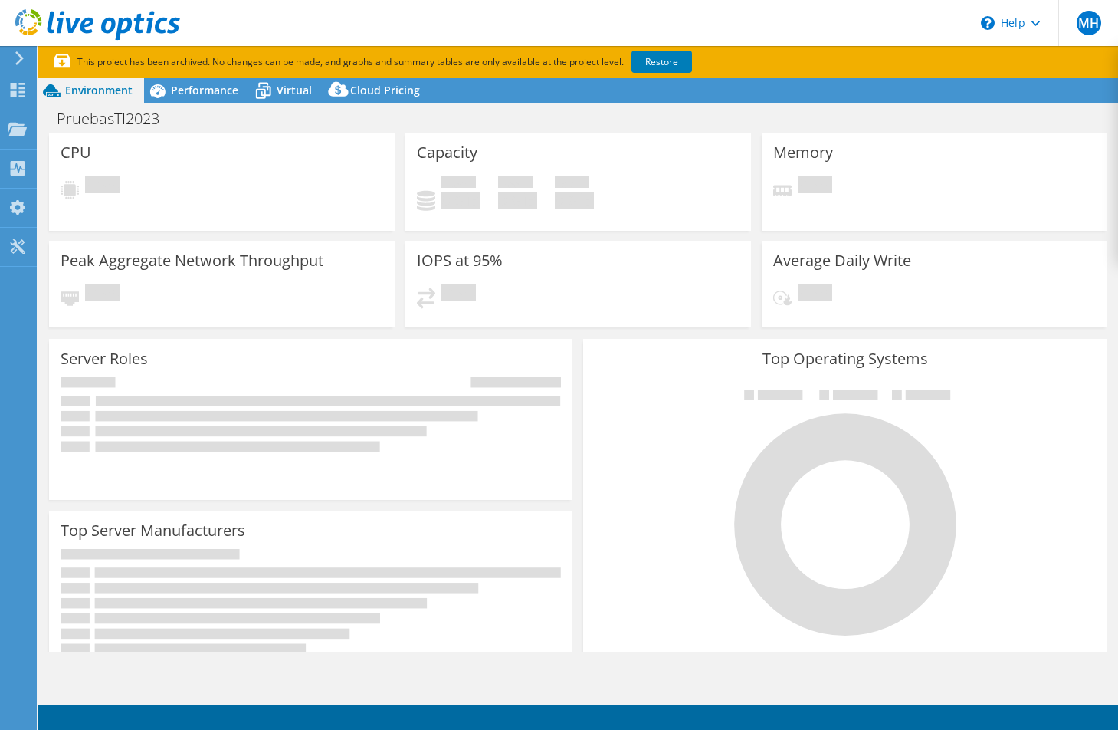
select select "USD"
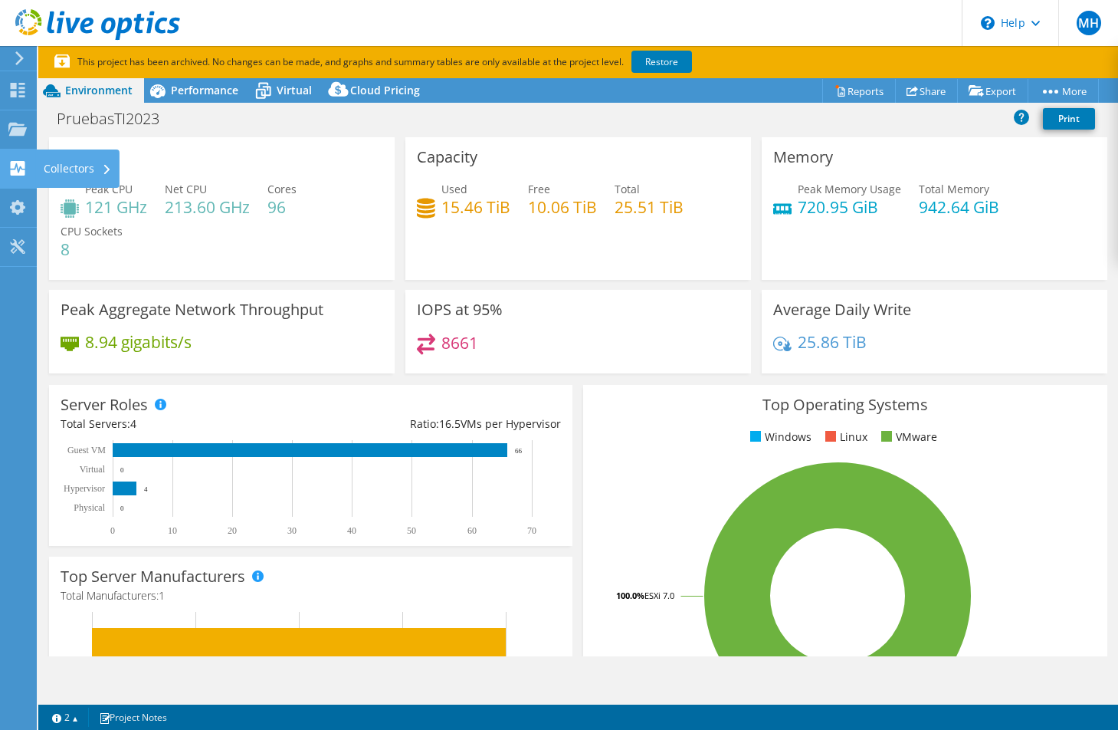
click at [17, 176] on div at bounding box center [17, 170] width 18 height 17
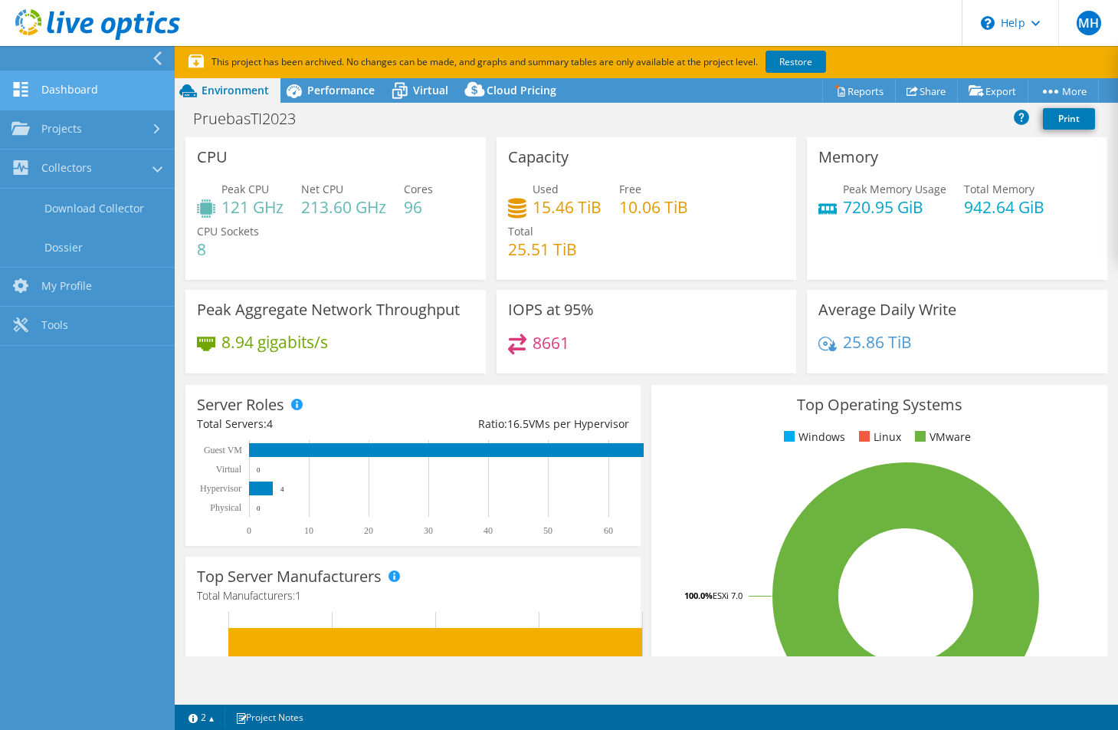
click at [71, 92] on link "Dashboard" at bounding box center [87, 90] width 175 height 39
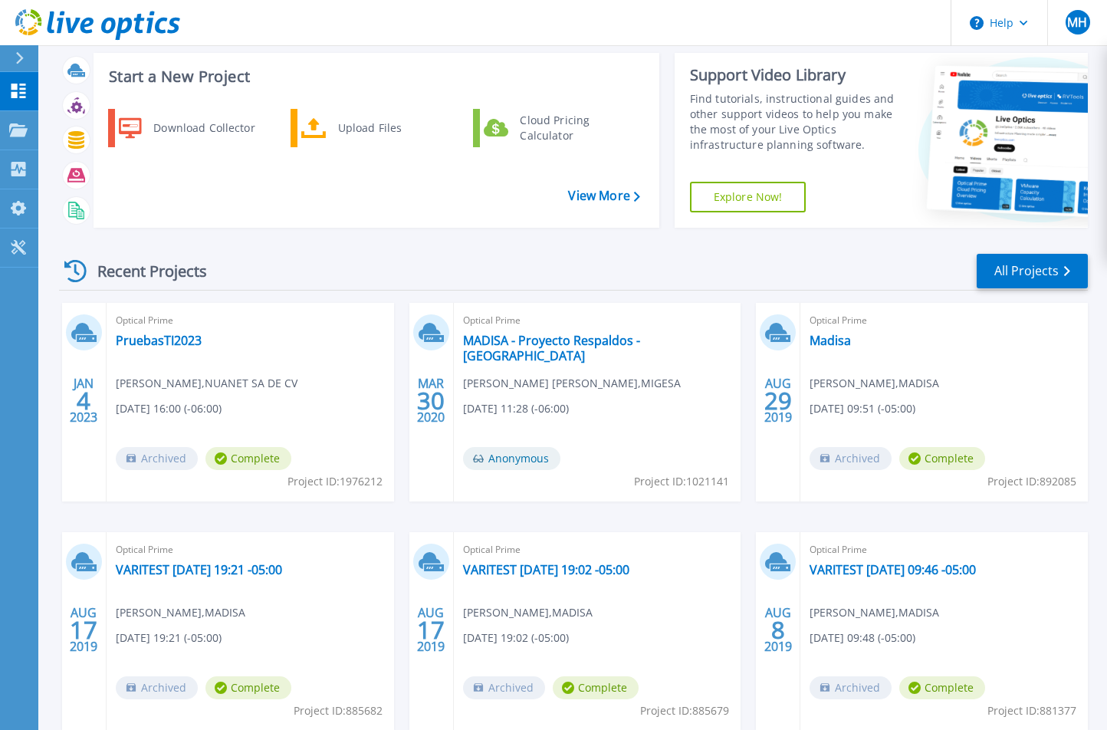
scroll to position [120, 0]
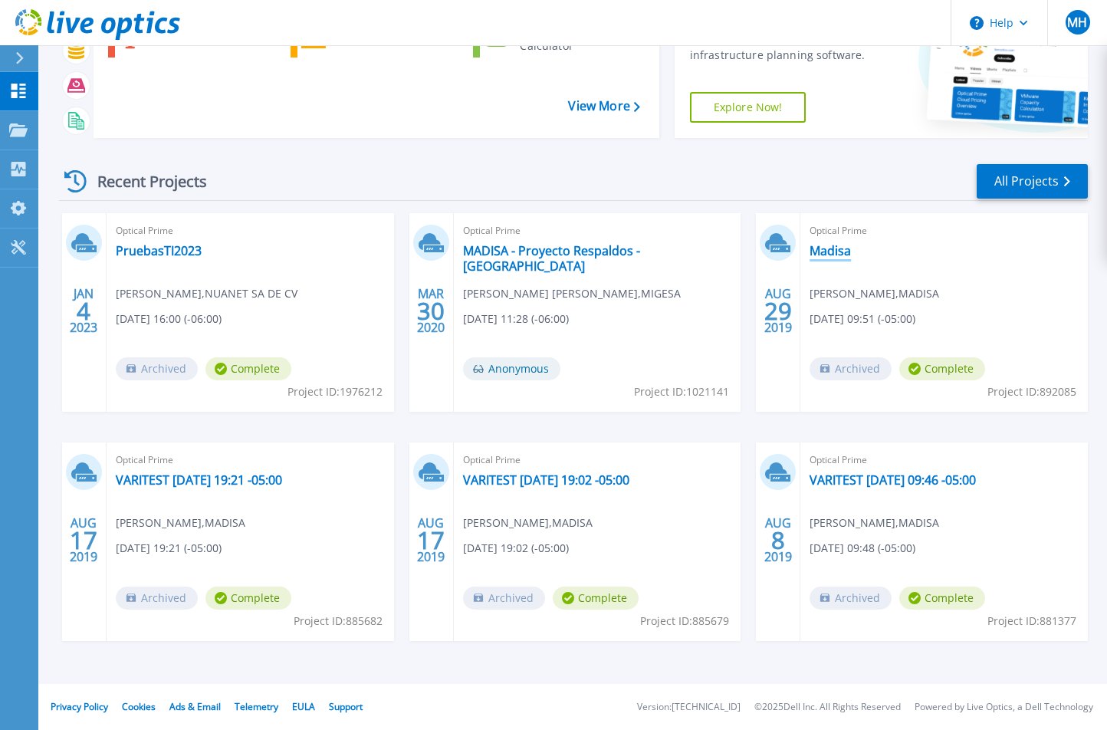
click at [834, 250] on link "Madisa" at bounding box center [829, 250] width 41 height 15
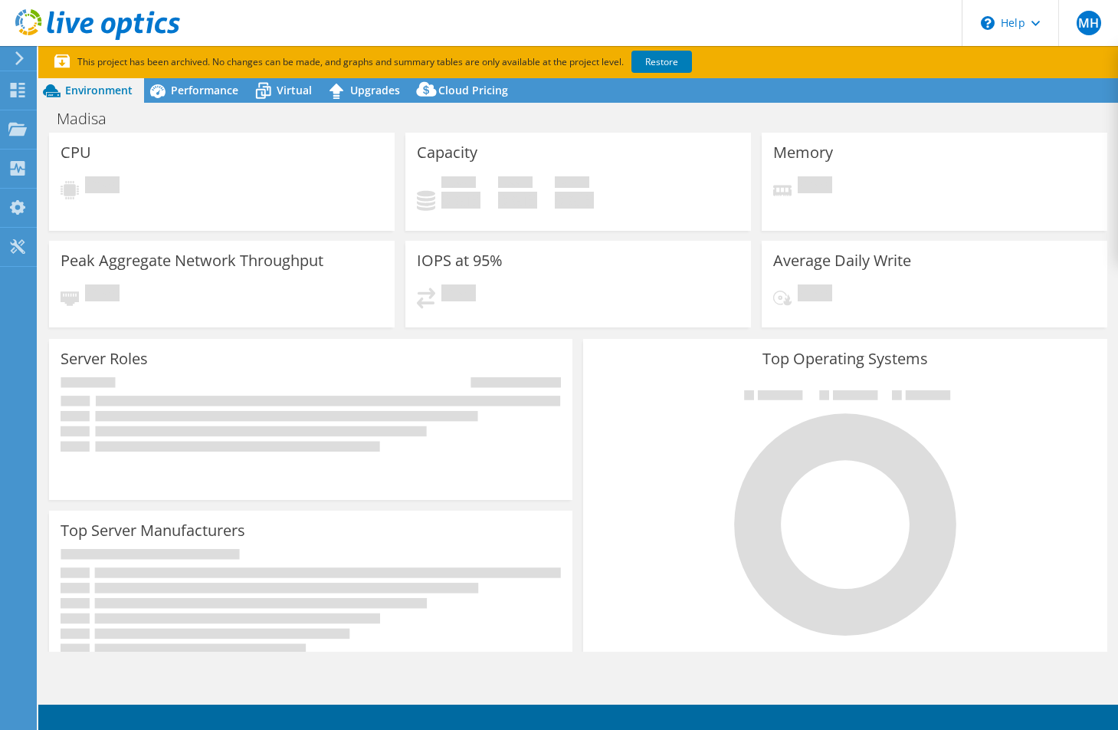
select select "USD"
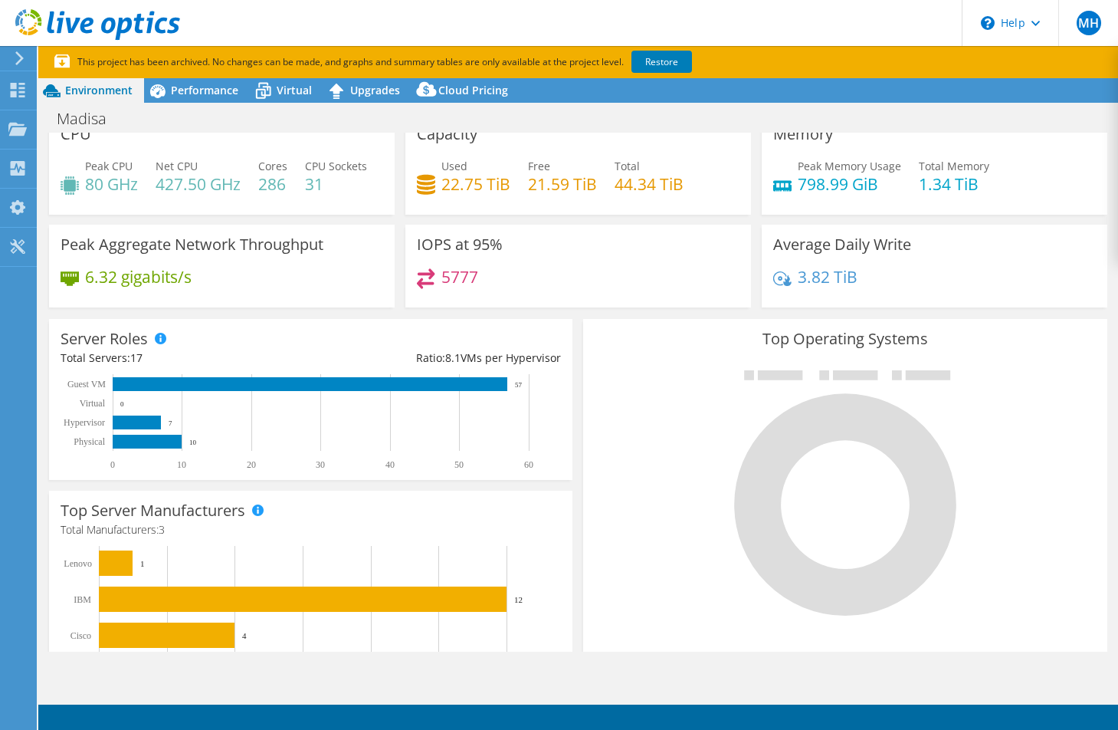
scroll to position [17, 0]
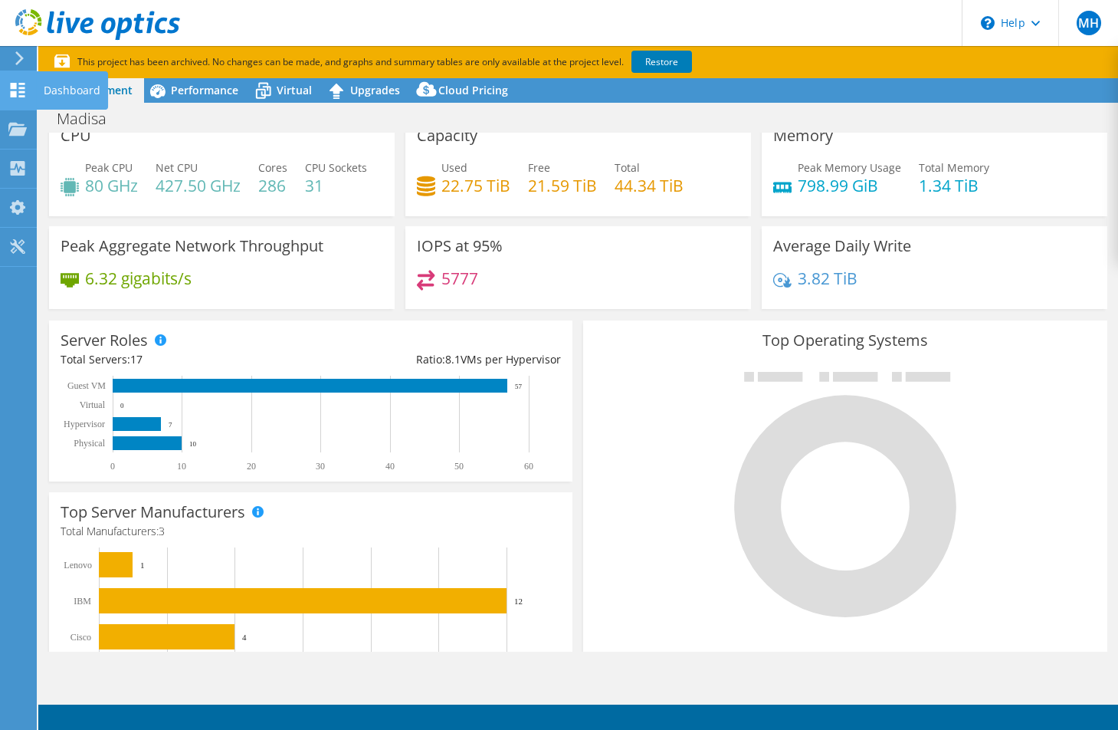
click at [15, 100] on div at bounding box center [17, 92] width 18 height 17
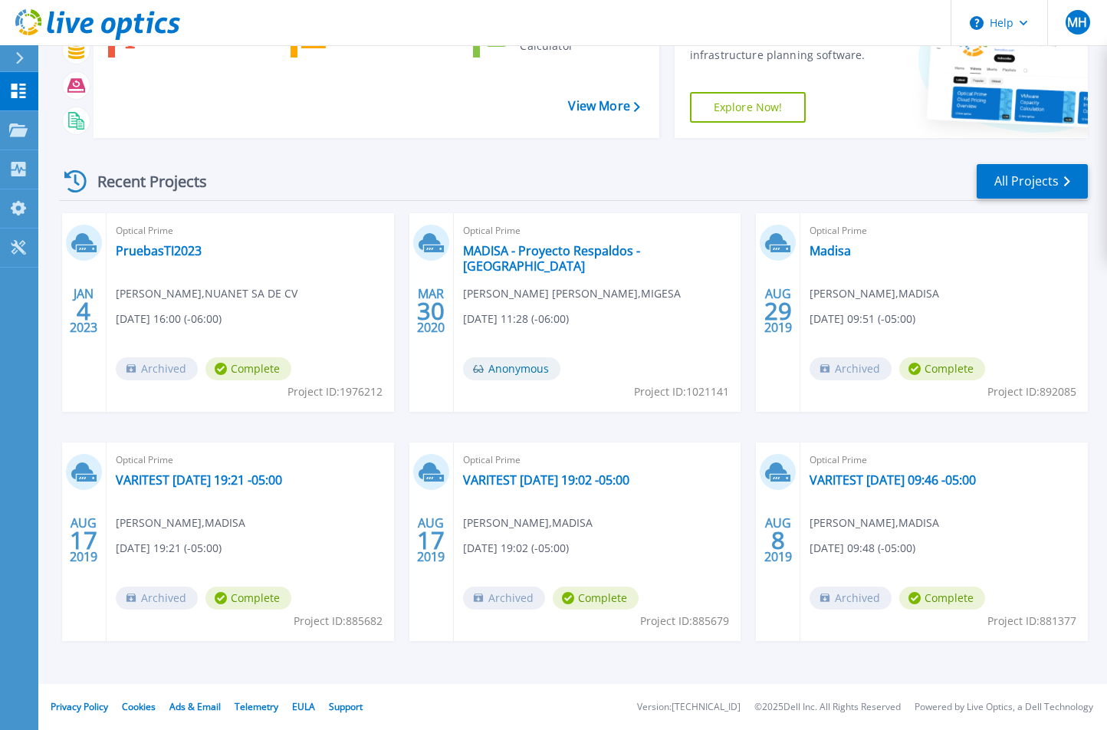
scroll to position [120, 0]
click at [276, 481] on link "VARITEST [DATE] 19:21 -05:00" at bounding box center [199, 479] width 166 height 15
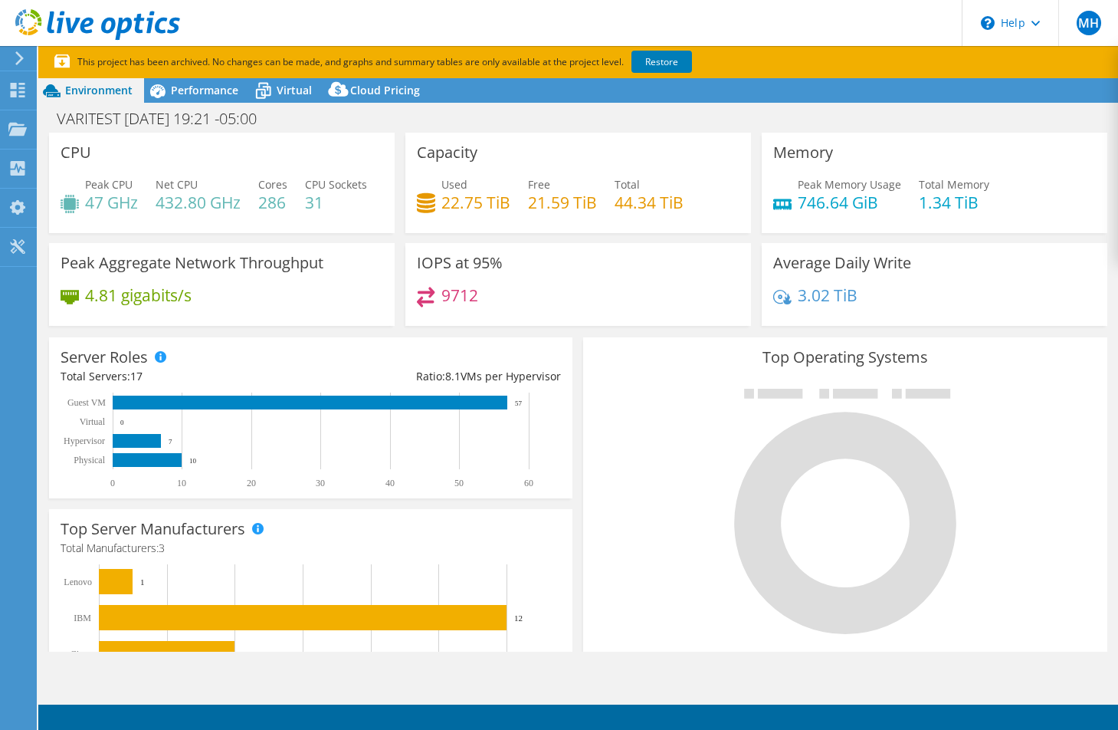
select select "USD"
click at [21, 96] on use at bounding box center [18, 90] width 15 height 15
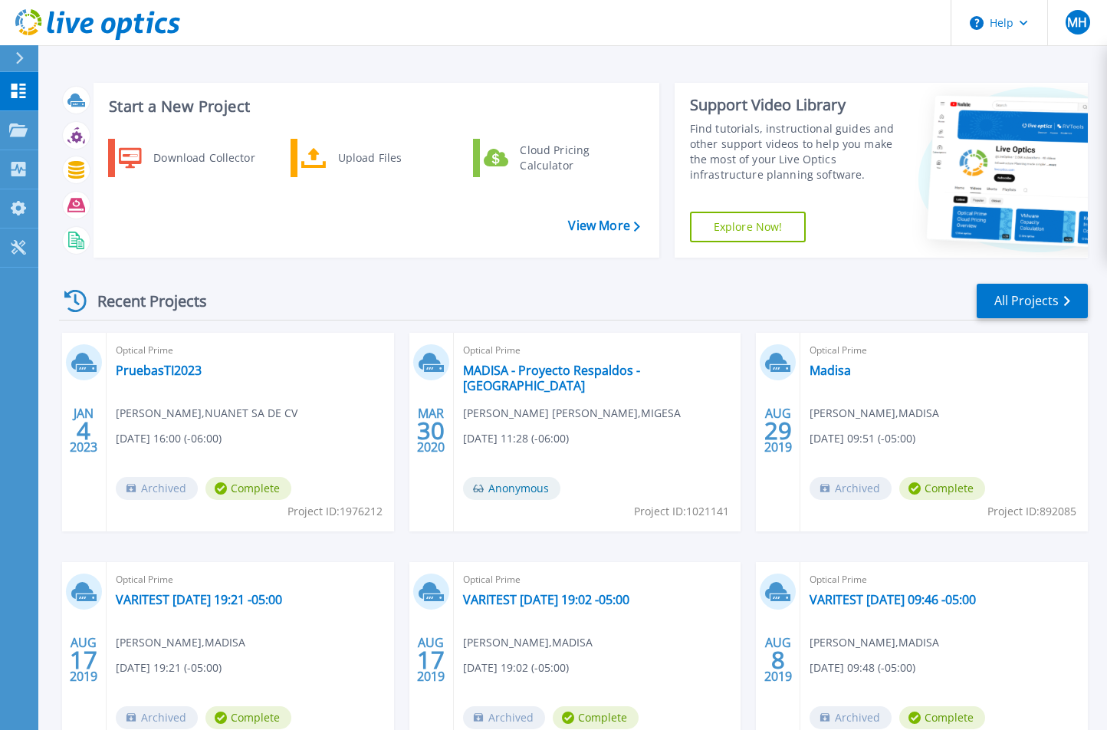
scroll to position [97, 0]
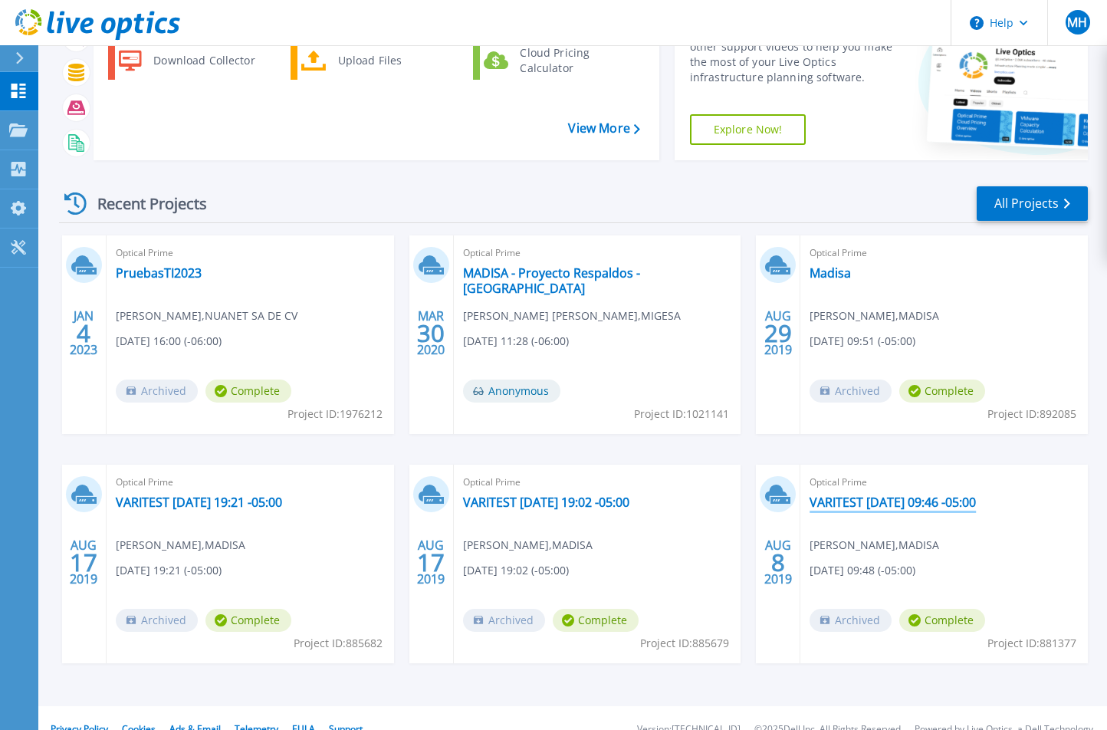
click at [922, 504] on link "VARITEST [DATE] 09:46 -05:00" at bounding box center [892, 501] width 166 height 15
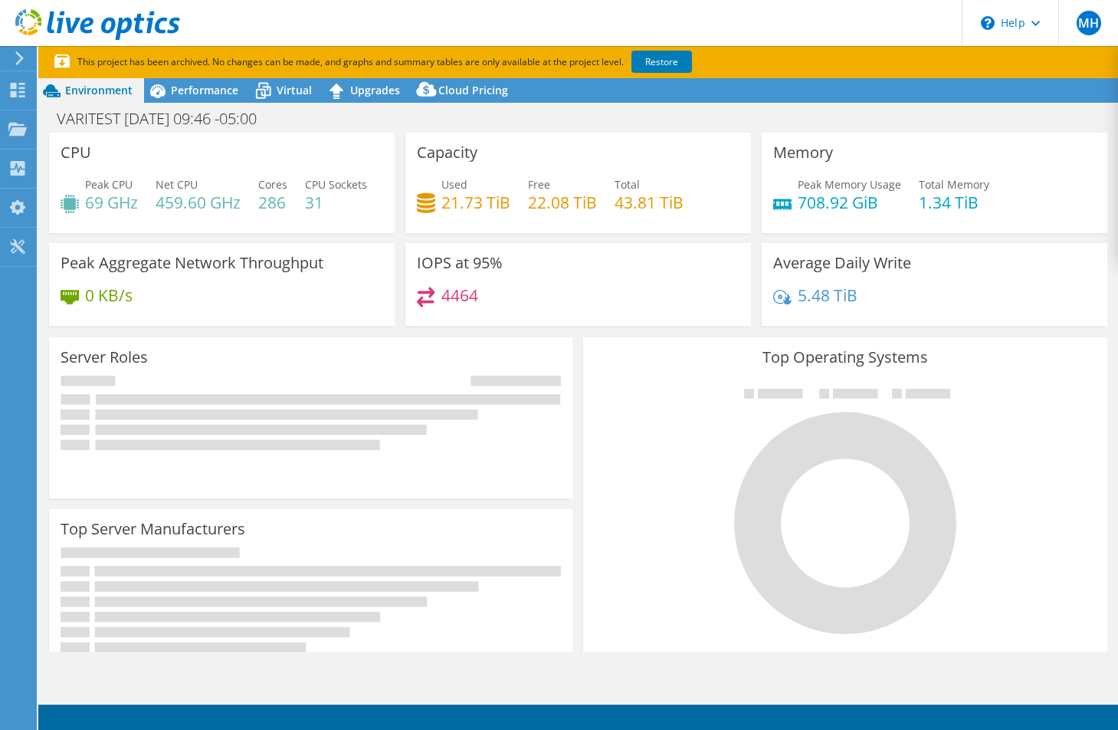
select select "USD"
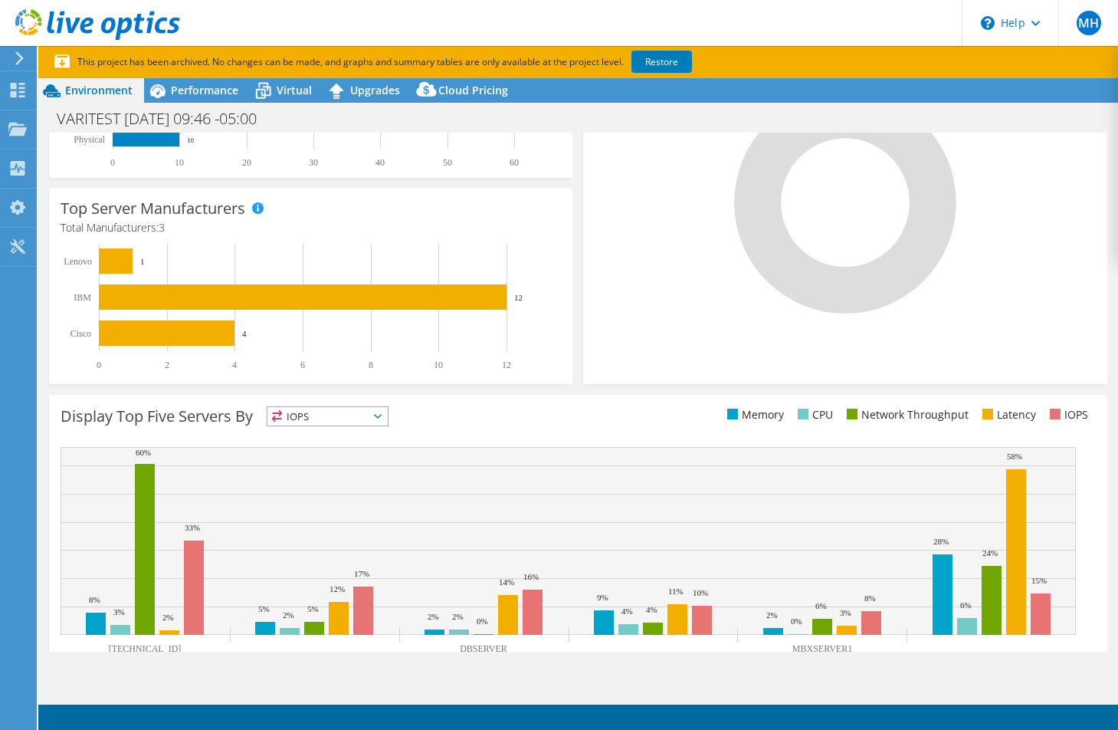
scroll to position [415, 0]
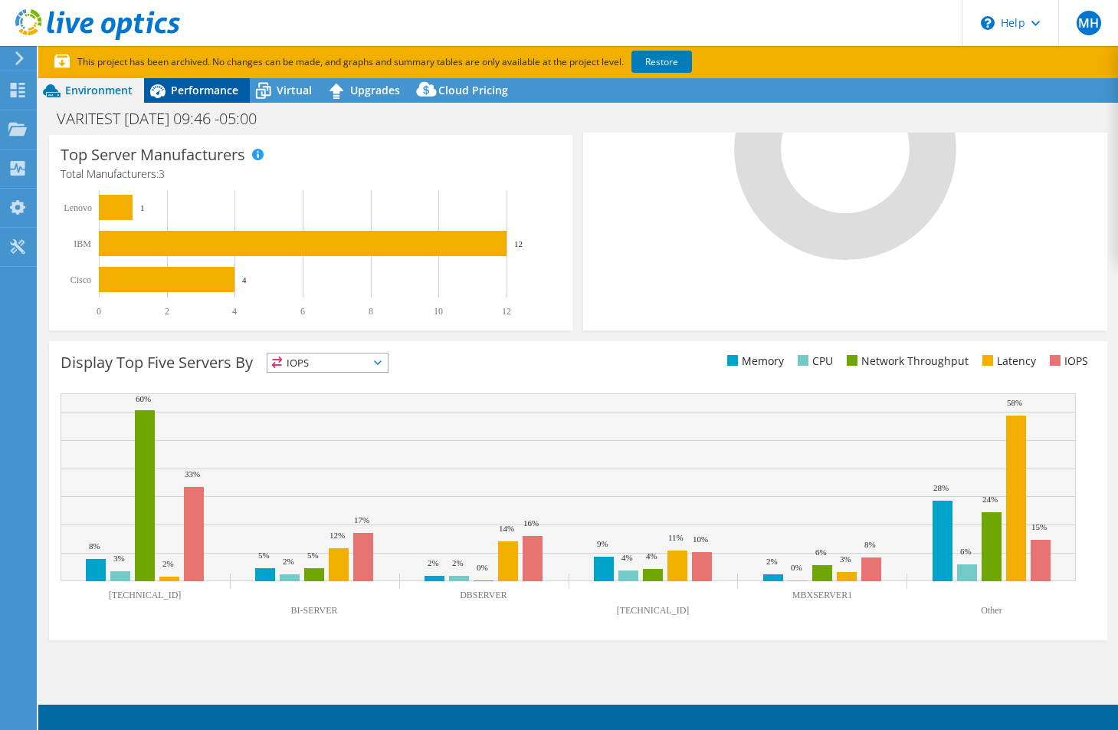
click at [186, 88] on span "Performance" at bounding box center [204, 90] width 67 height 15
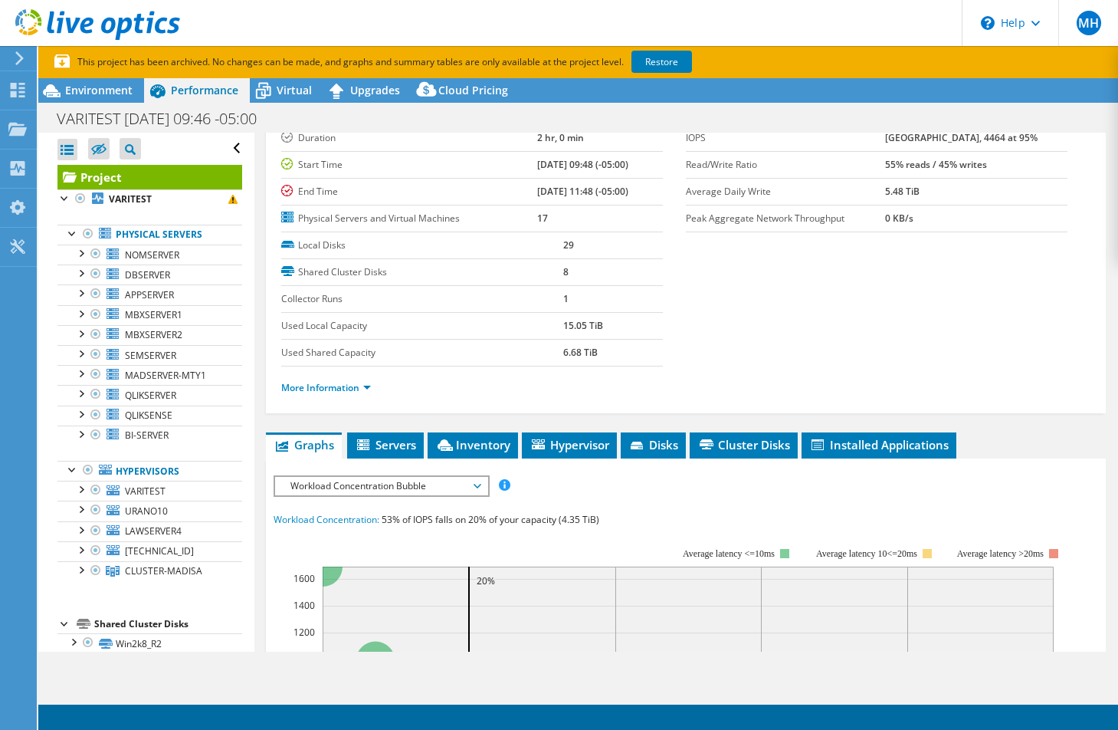
scroll to position [394, 0]
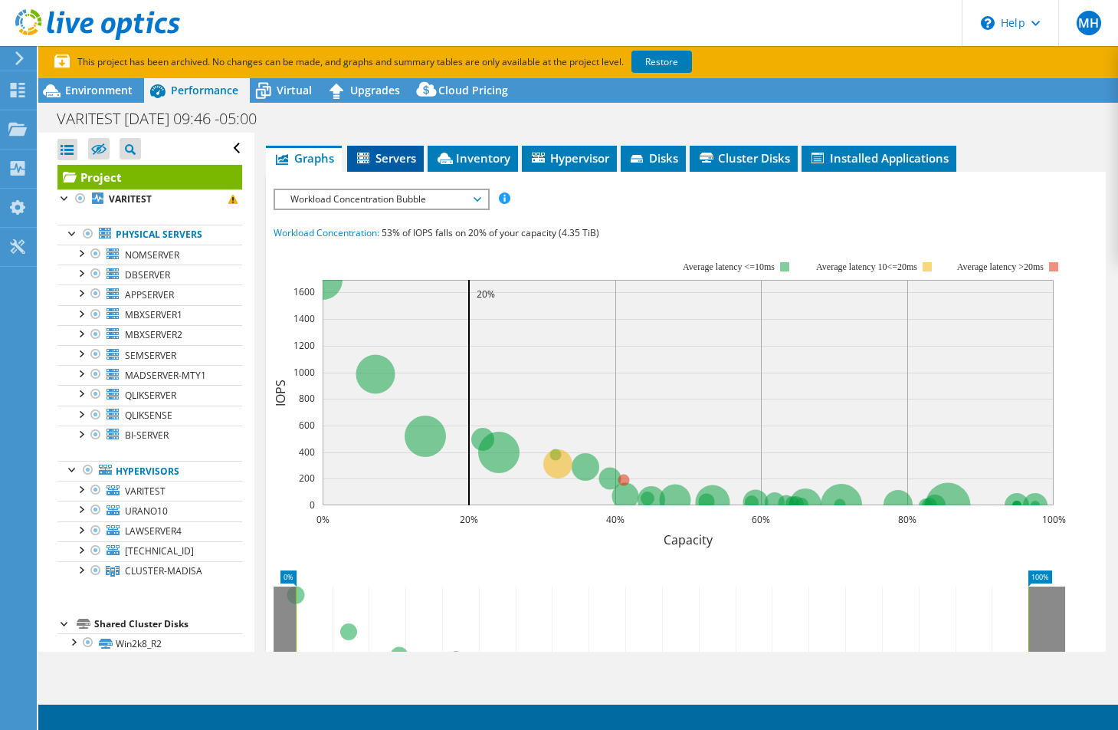
click at [412, 166] on li "Servers" at bounding box center [385, 159] width 77 height 26
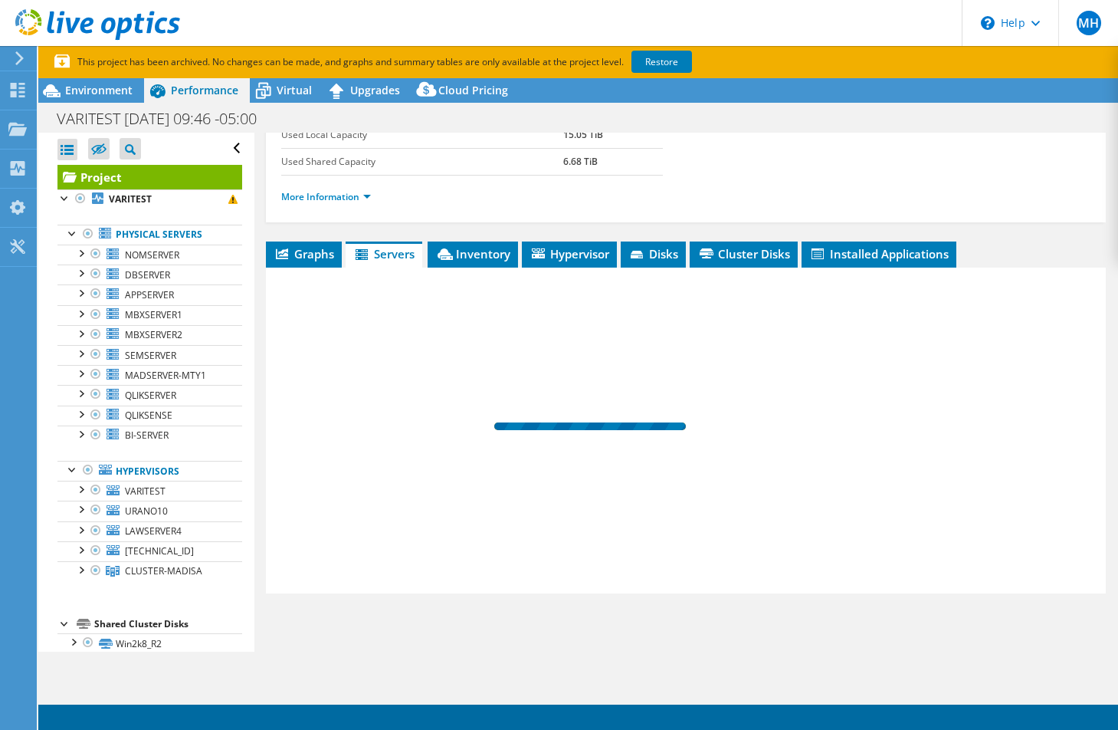
scroll to position [298, 0]
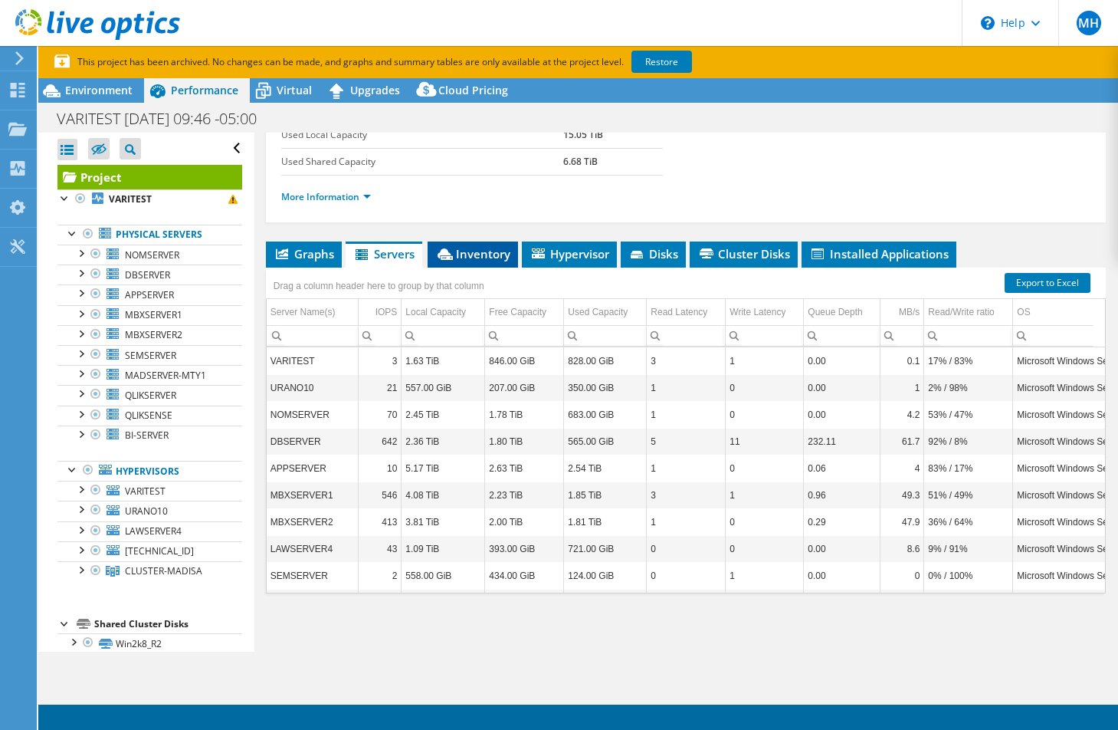
click at [474, 248] on span "Inventory" at bounding box center [472, 253] width 75 height 15
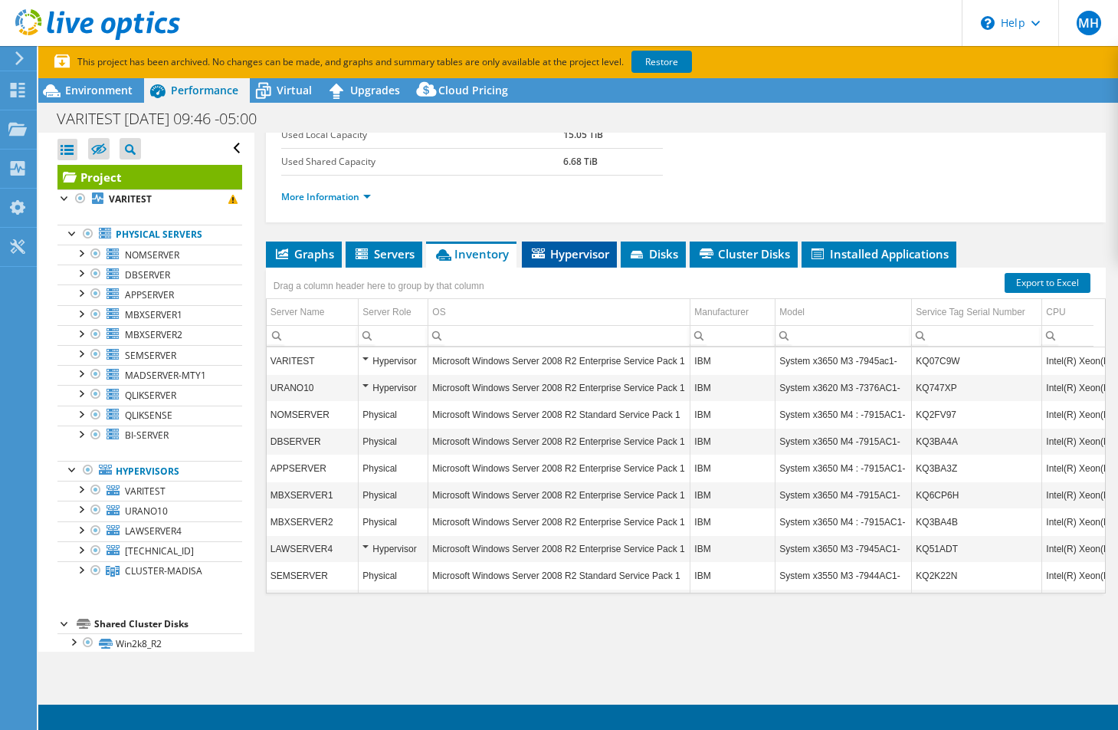
click at [588, 254] on span "Hypervisor" at bounding box center [570, 253] width 80 height 15
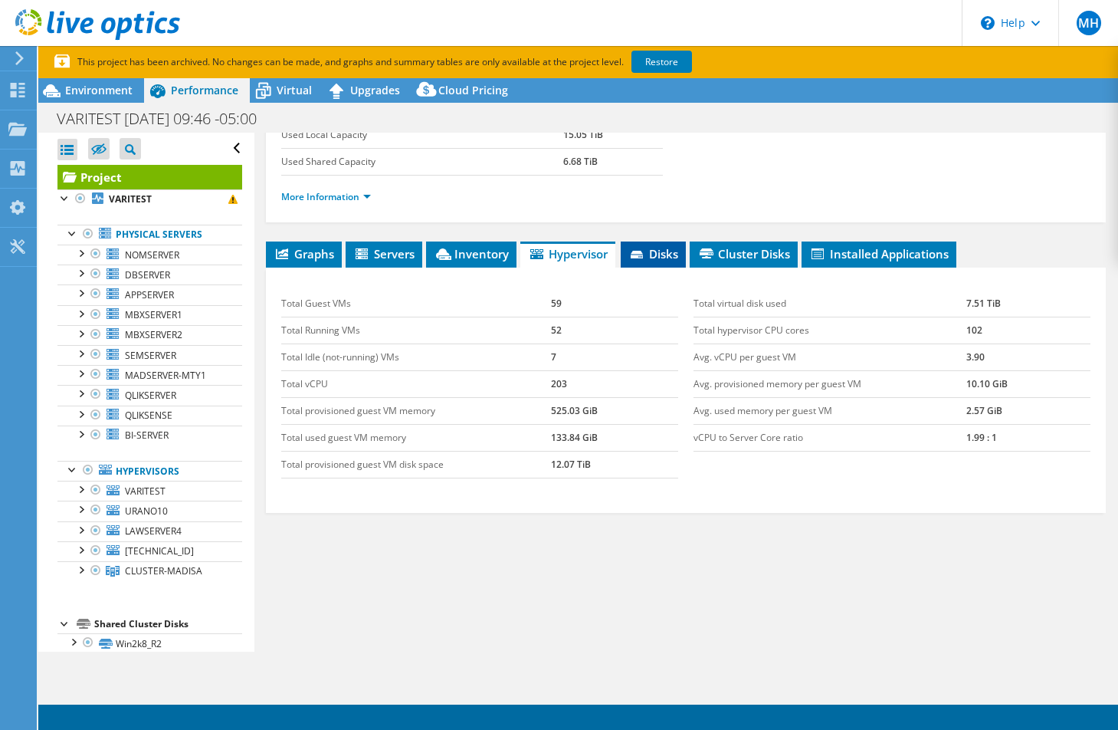
click at [646, 255] on icon at bounding box center [638, 256] width 15 height 10
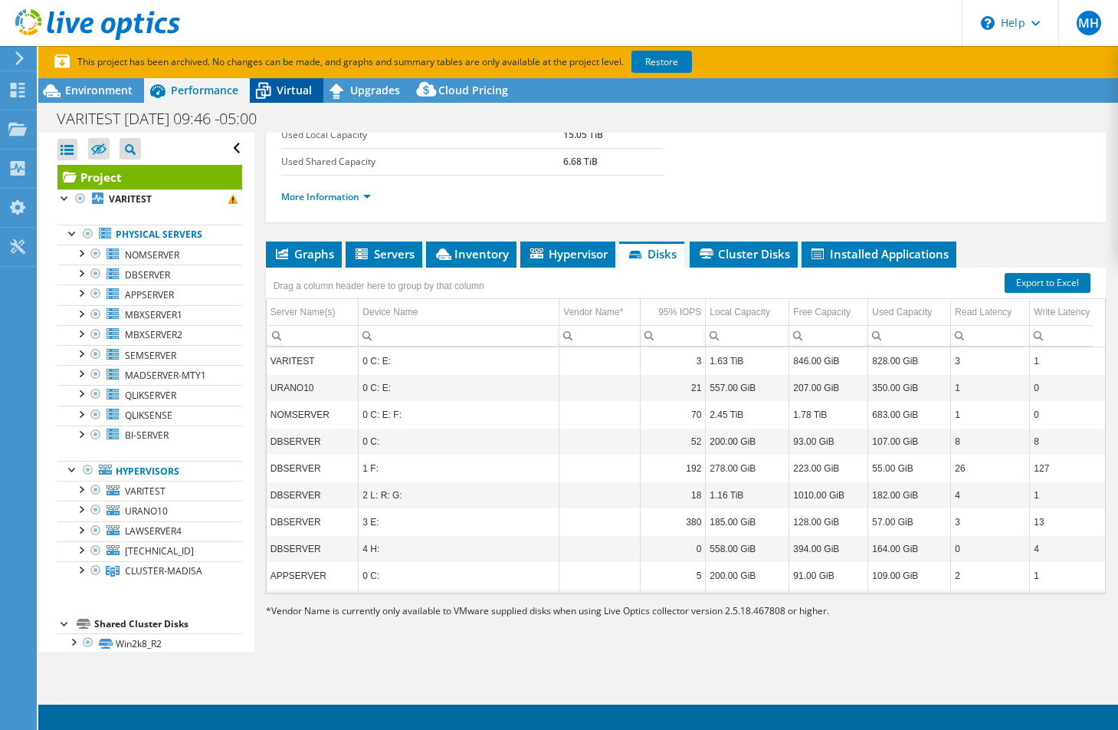
click at [287, 99] on div "Virtual" at bounding box center [287, 90] width 74 height 25
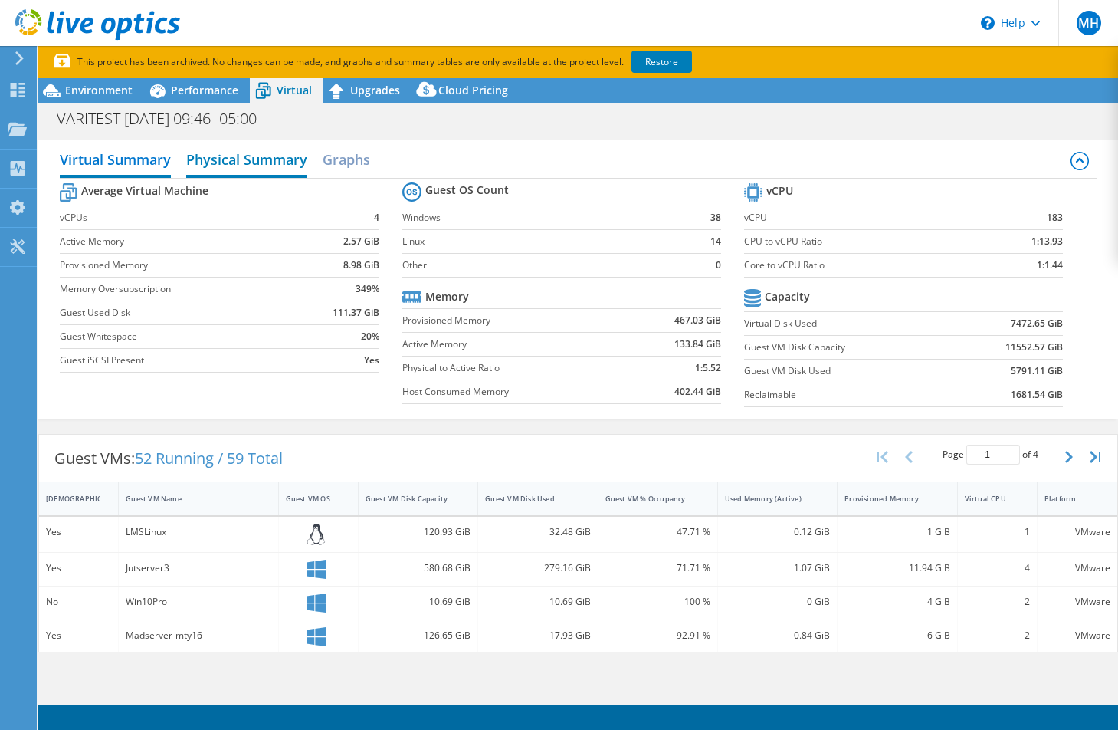
click at [273, 161] on h2 "Physical Summary" at bounding box center [246, 161] width 121 height 34
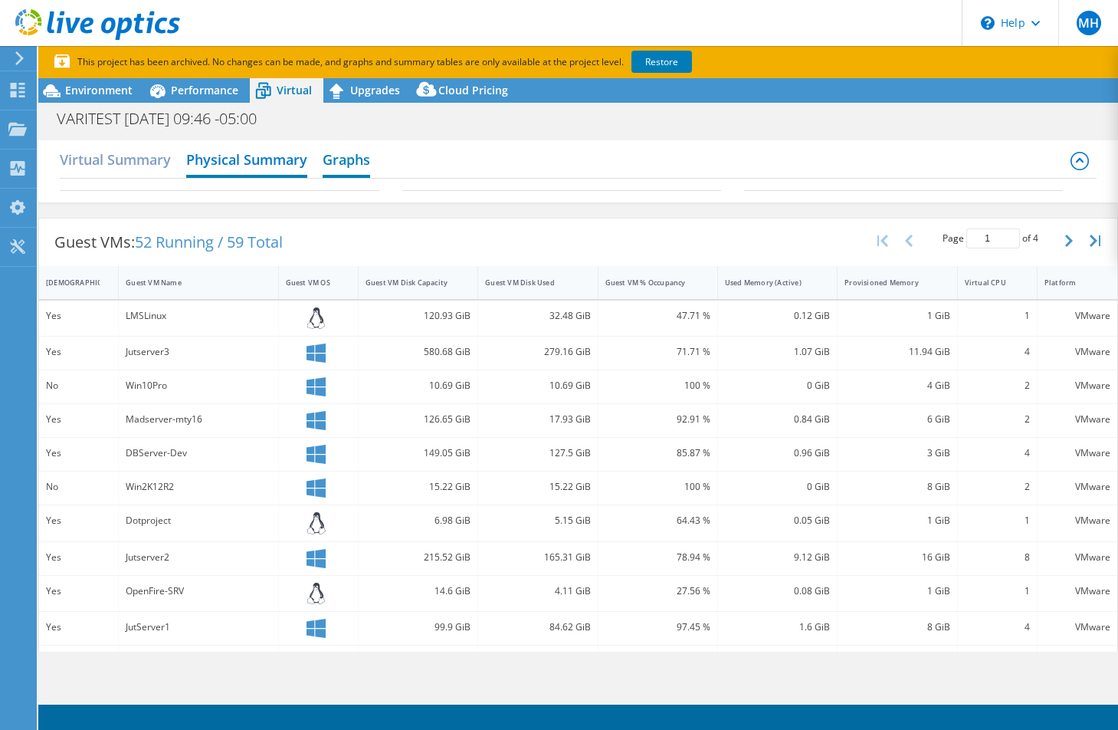
click at [347, 159] on h2 "Graphs" at bounding box center [347, 161] width 48 height 34
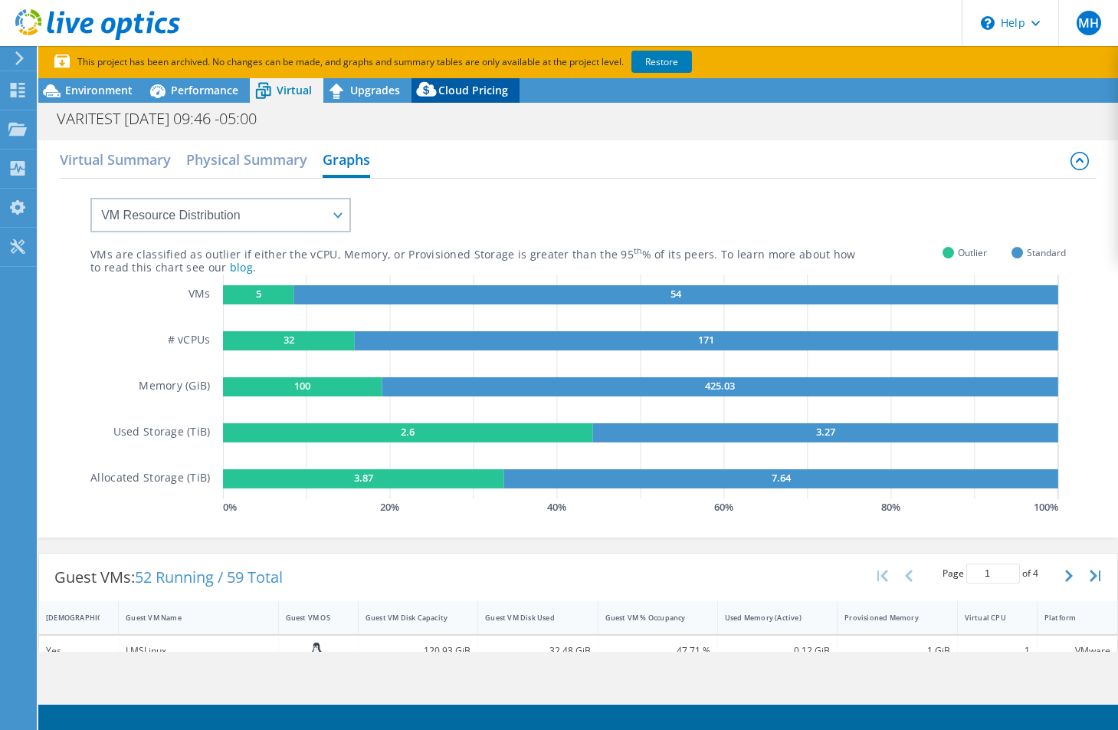
click at [477, 101] on div "Cloud Pricing" at bounding box center [466, 90] width 108 height 25
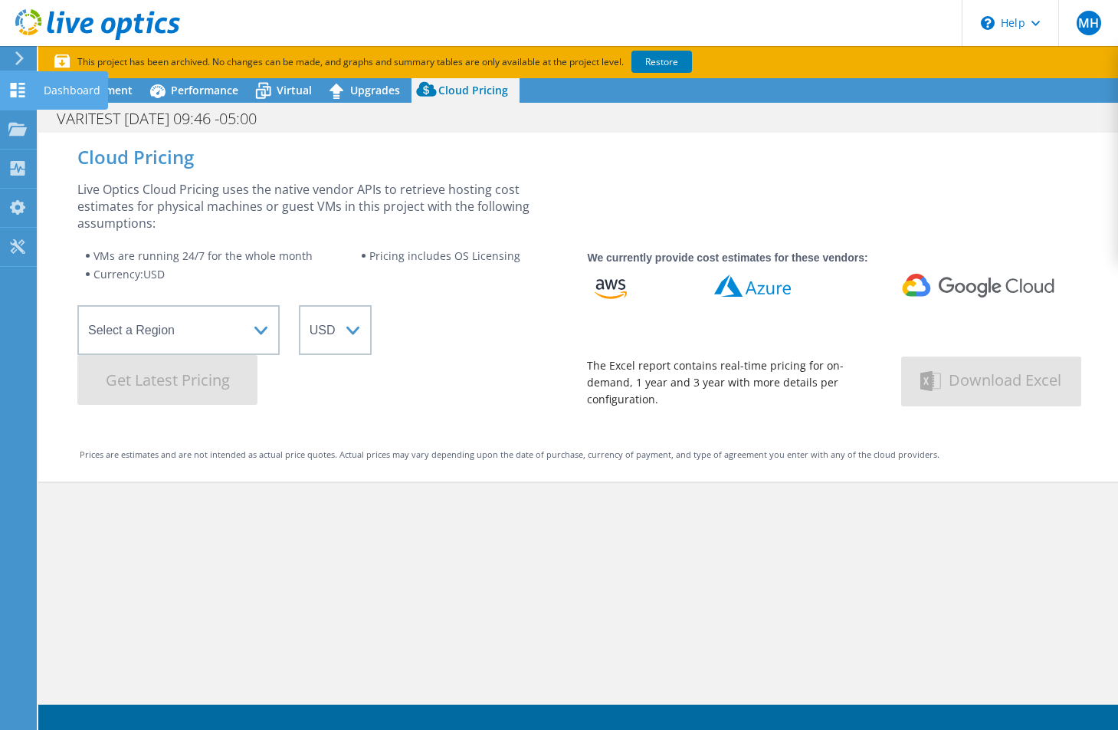
click at [13, 90] on icon at bounding box center [17, 90] width 18 height 15
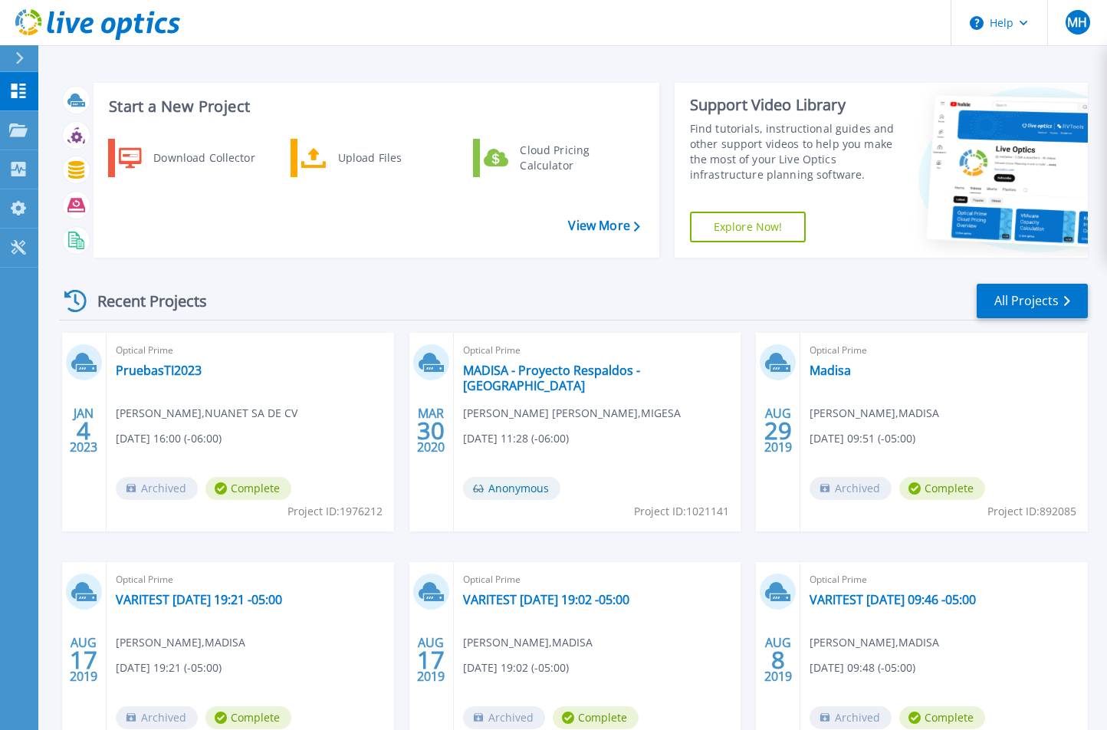
scroll to position [120, 0]
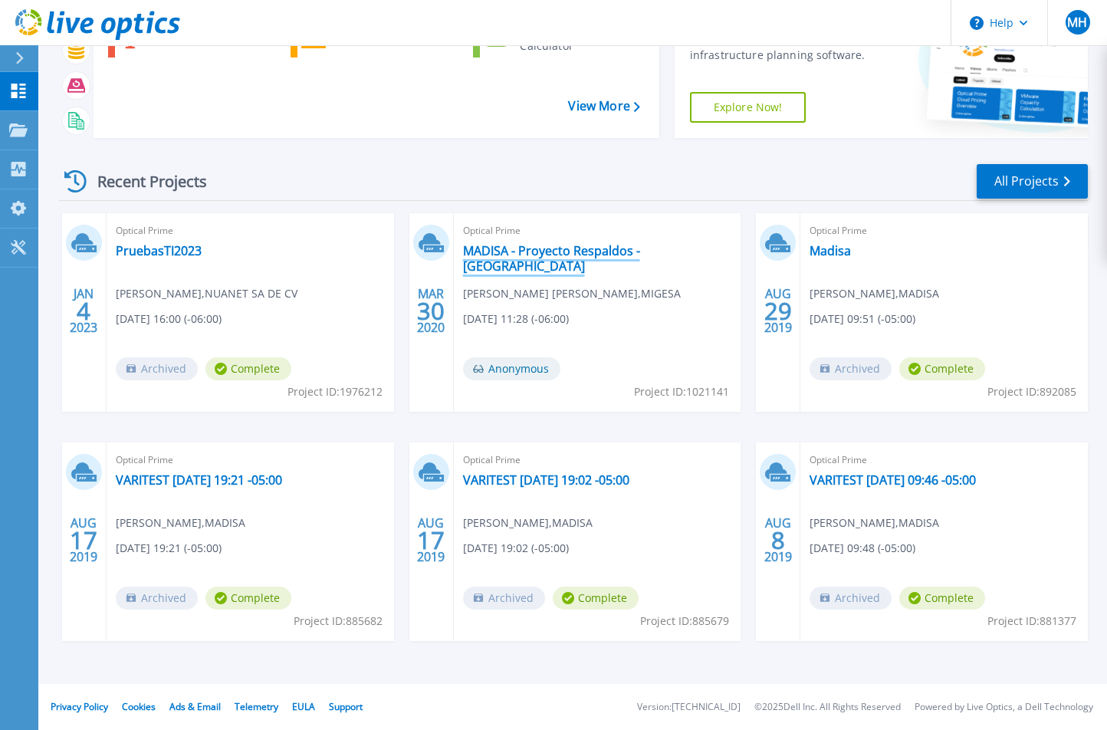
click at [578, 254] on link "MADISA - Proyecto Respaldos - [GEOGRAPHIC_DATA]" at bounding box center [597, 258] width 269 height 31
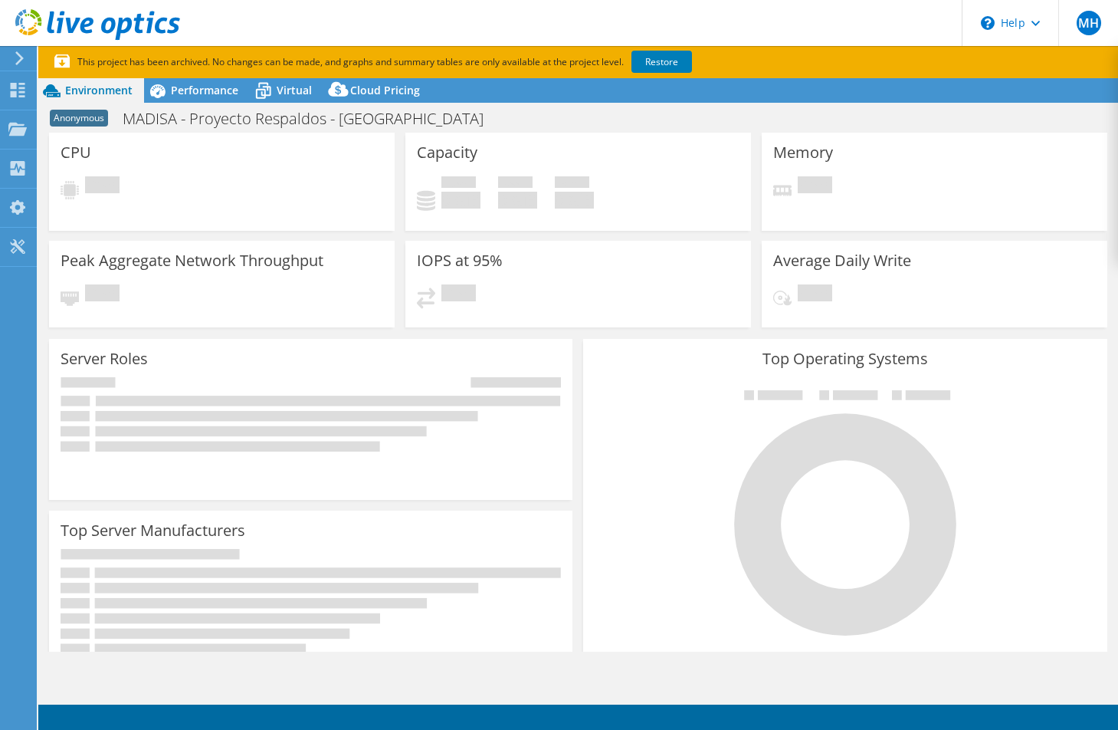
select select "USD"
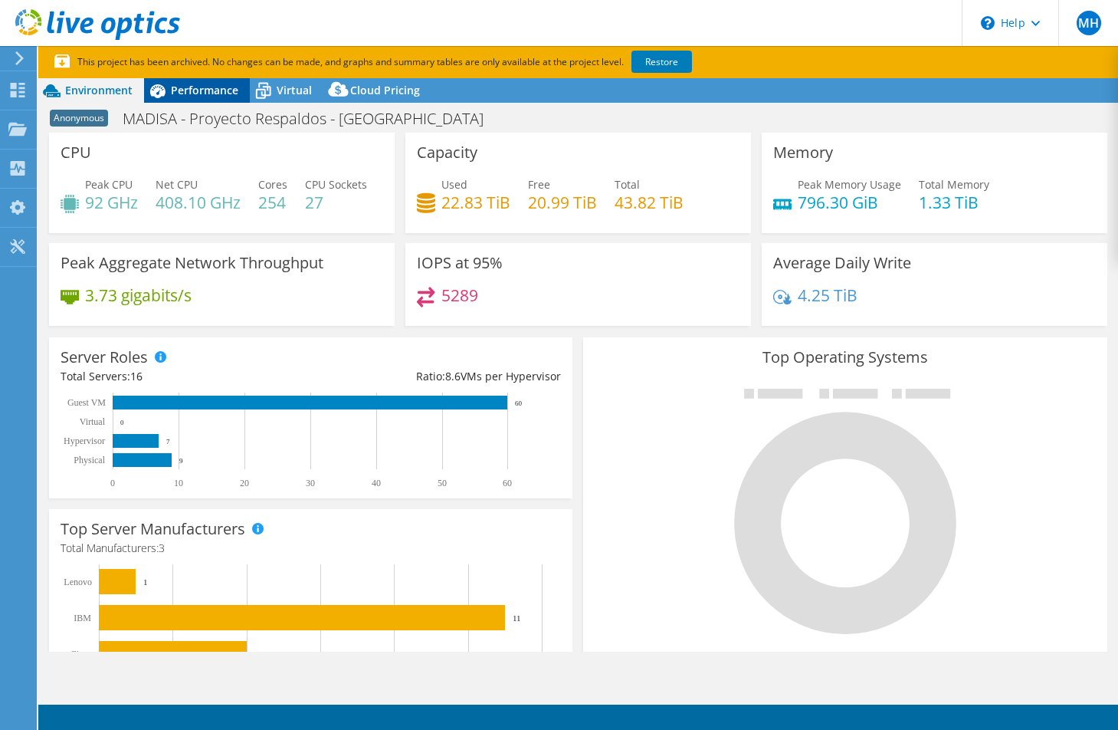
click at [182, 86] on span "Performance" at bounding box center [204, 90] width 67 height 15
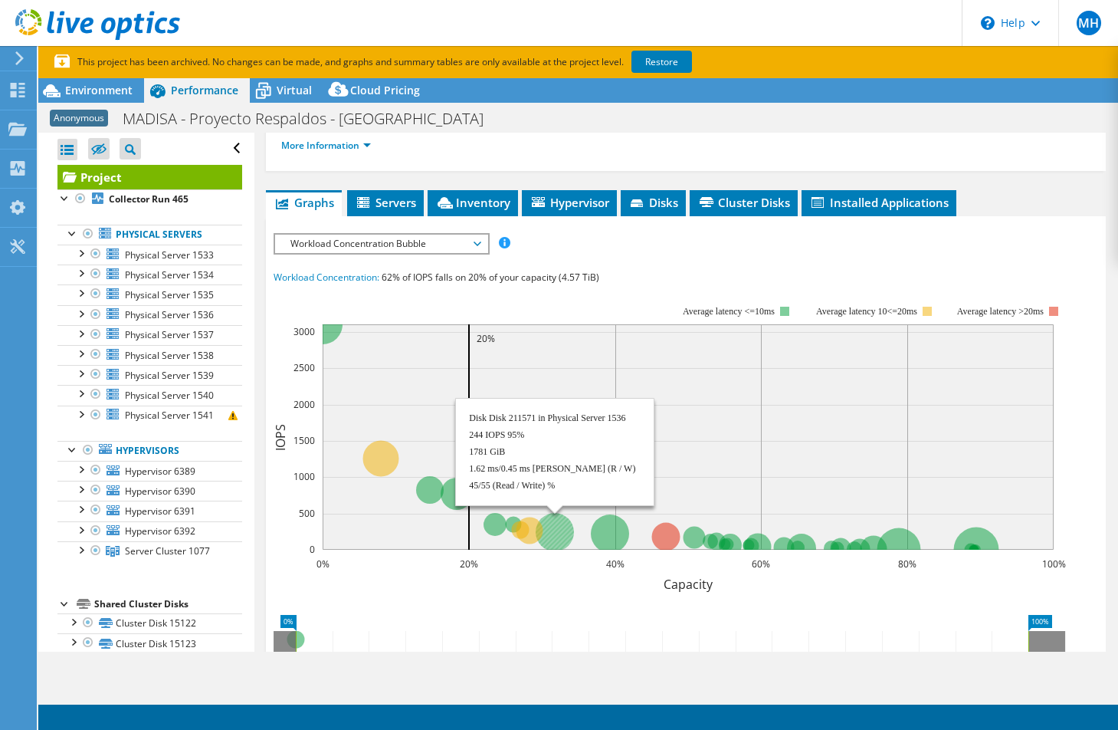
scroll to position [523, 0]
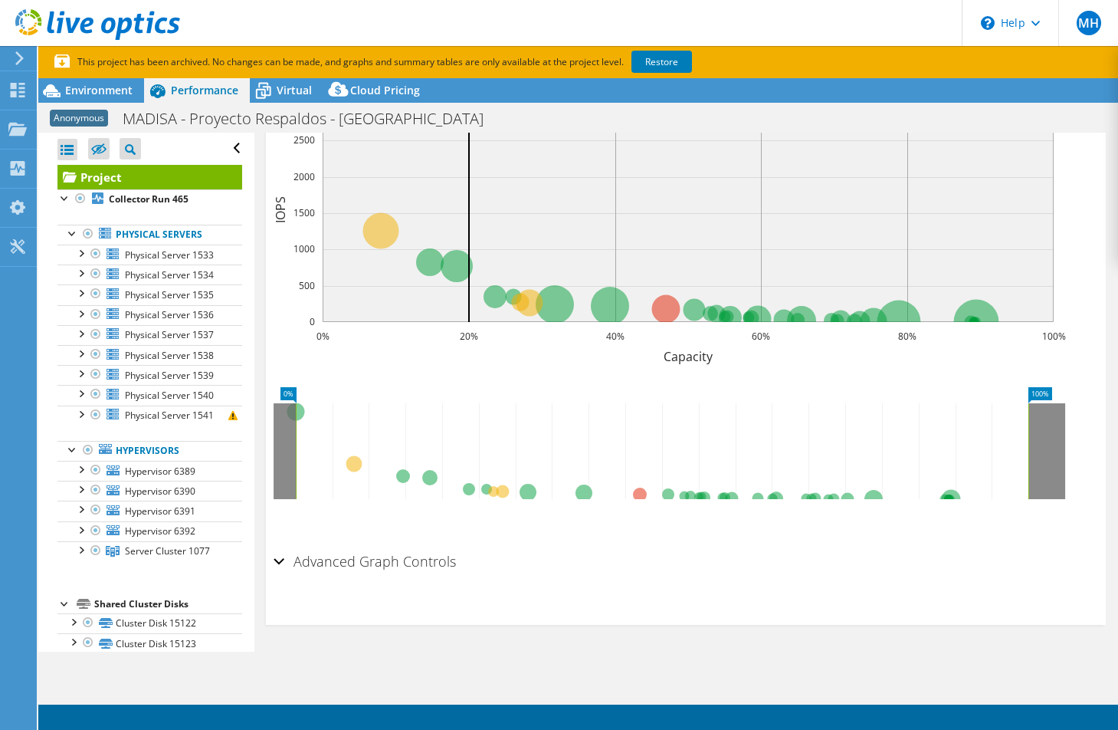
click at [277, 565] on div "Advanced Graph Controls" at bounding box center [686, 562] width 825 height 33
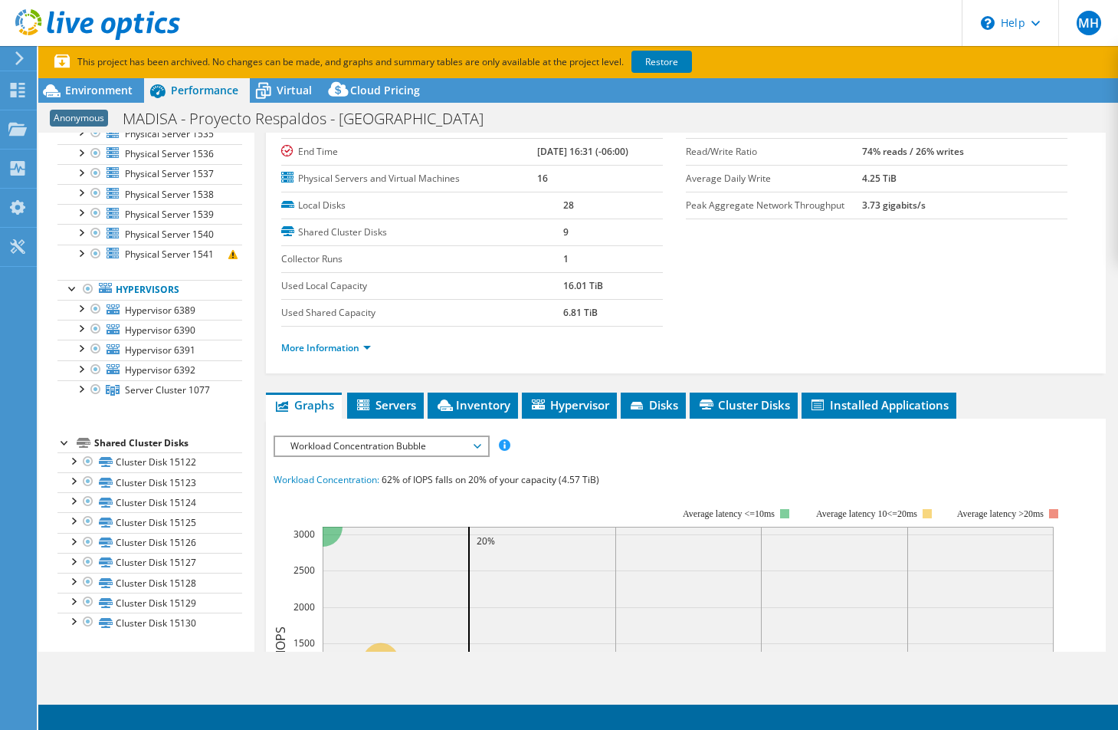
scroll to position [0, 0]
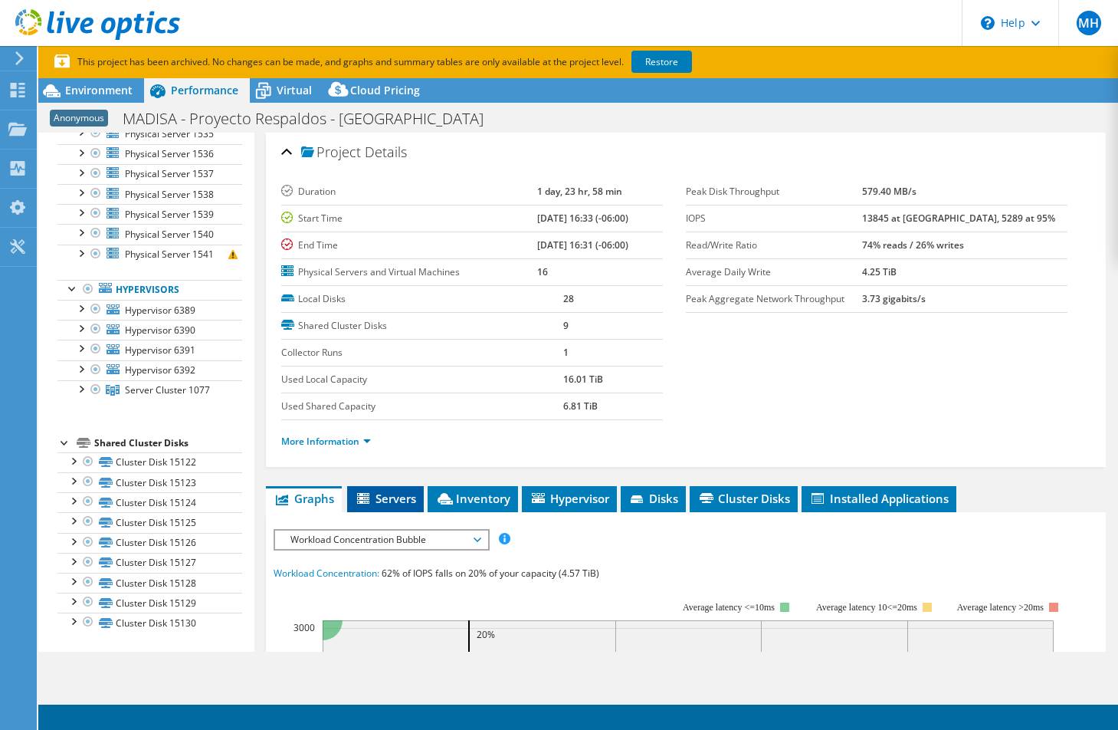
click at [381, 498] on span "Servers" at bounding box center [385, 497] width 61 height 15
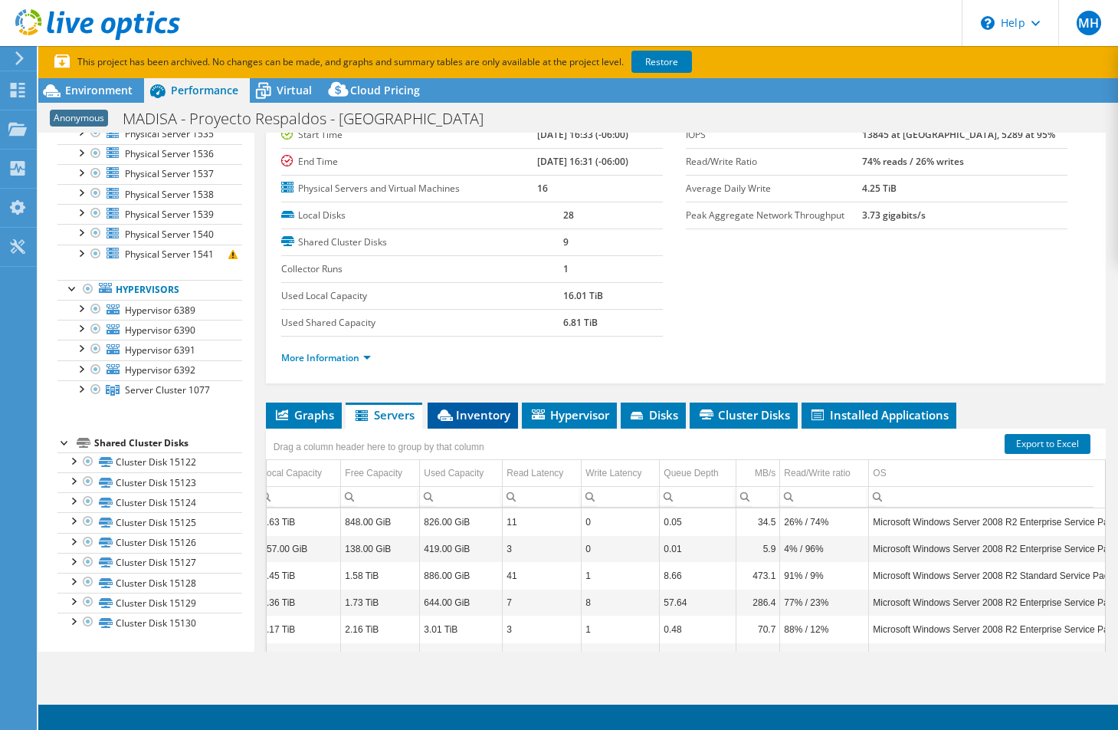
click at [488, 418] on span "Inventory" at bounding box center [472, 414] width 75 height 15
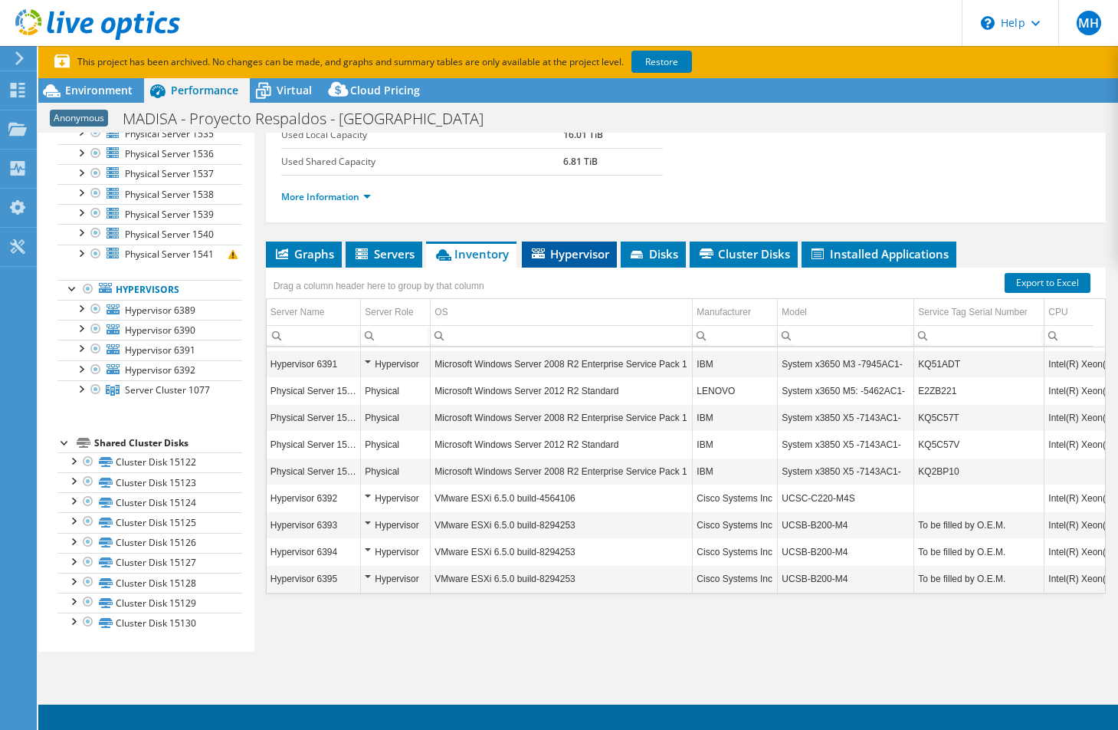
click at [576, 251] on span "Hypervisor" at bounding box center [570, 253] width 80 height 15
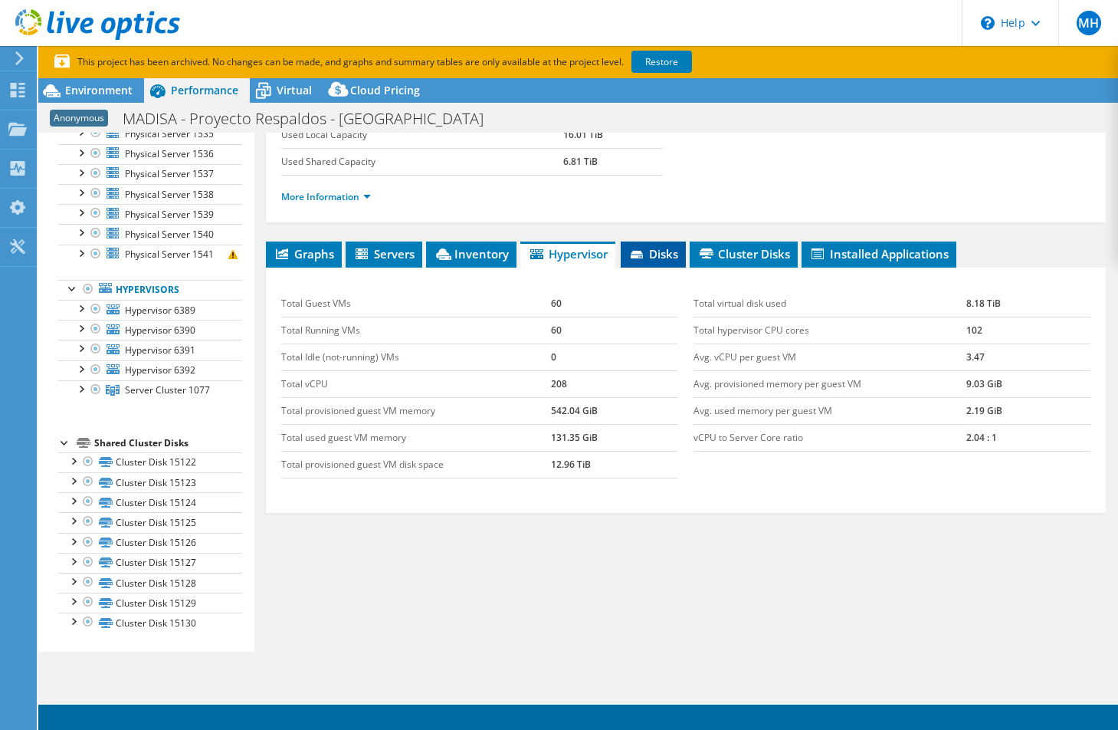
click at [661, 254] on span "Disks" at bounding box center [653, 253] width 50 height 15
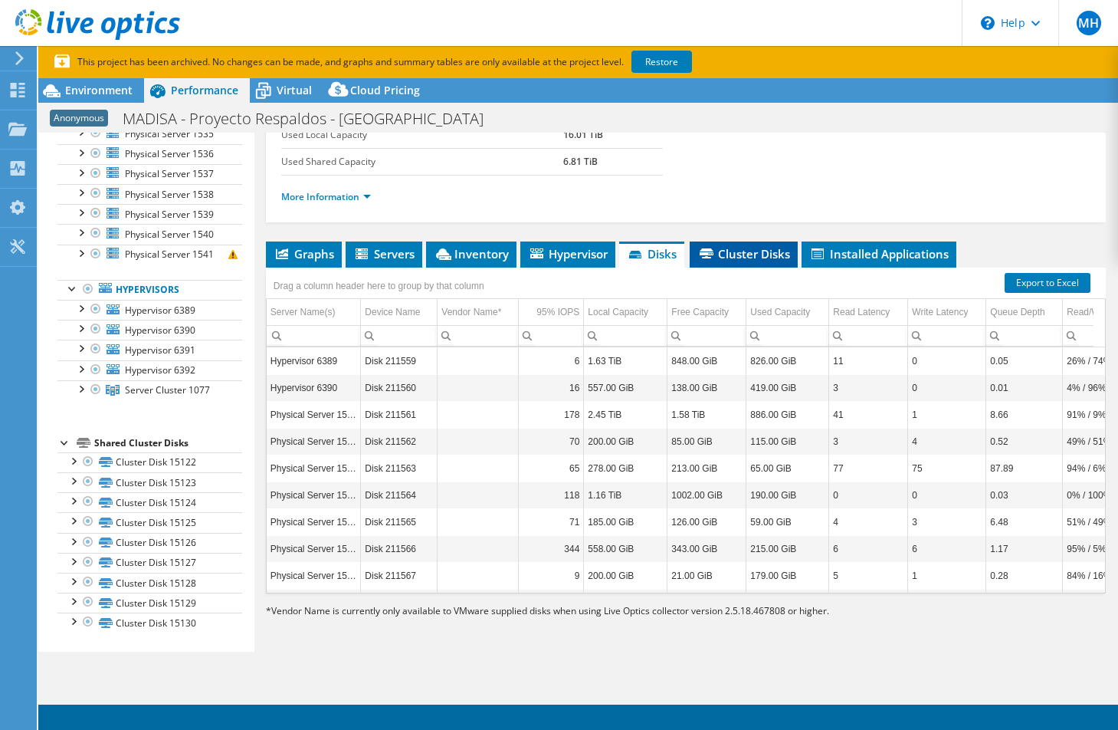
click at [762, 258] on span "Cluster Disks" at bounding box center [743, 253] width 93 height 15
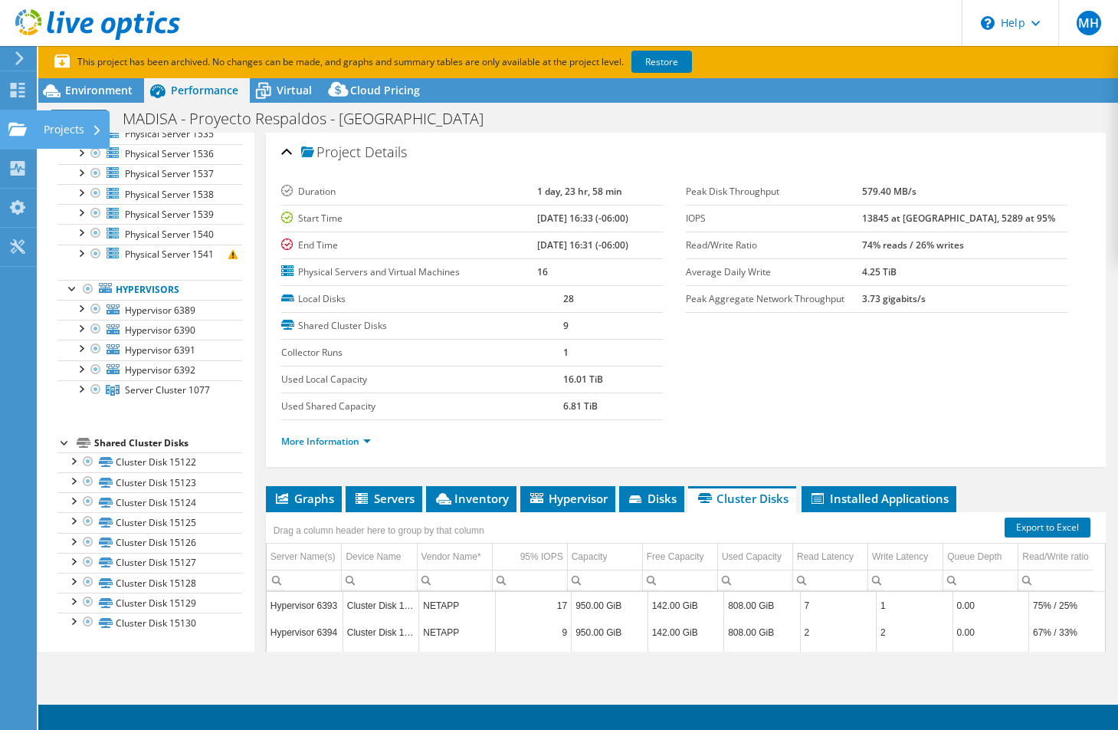
click at [10, 138] on div at bounding box center [17, 131] width 18 height 17
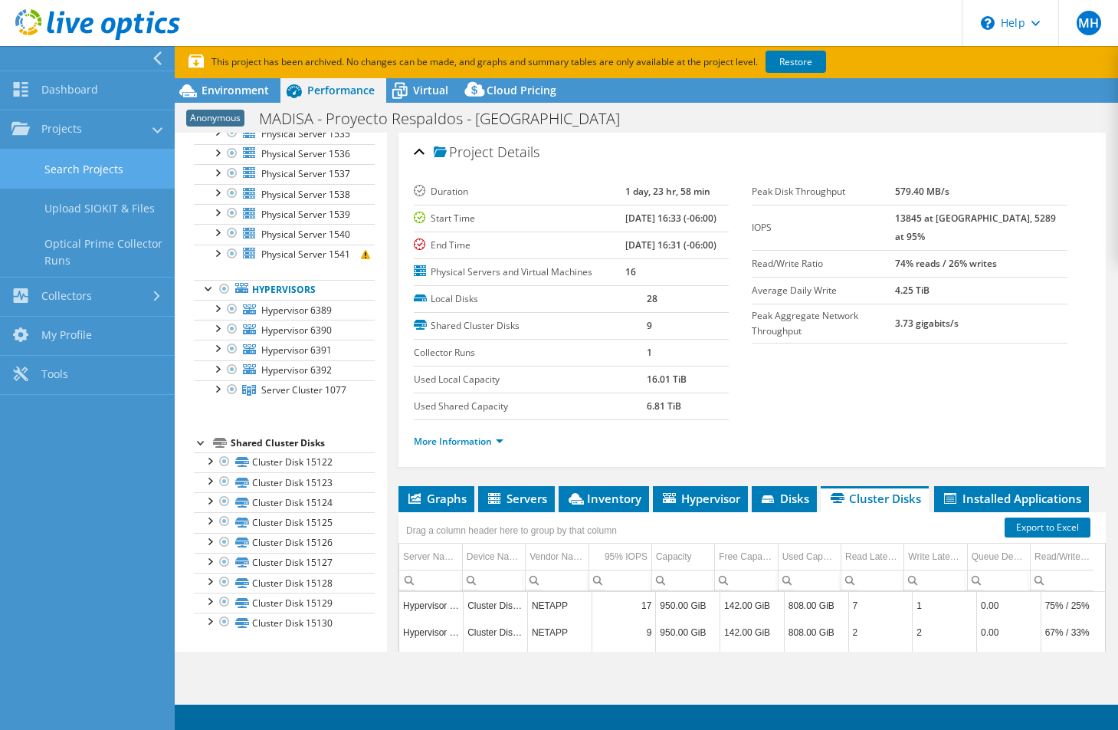
click at [94, 166] on link "Search Projects" at bounding box center [87, 168] width 175 height 39
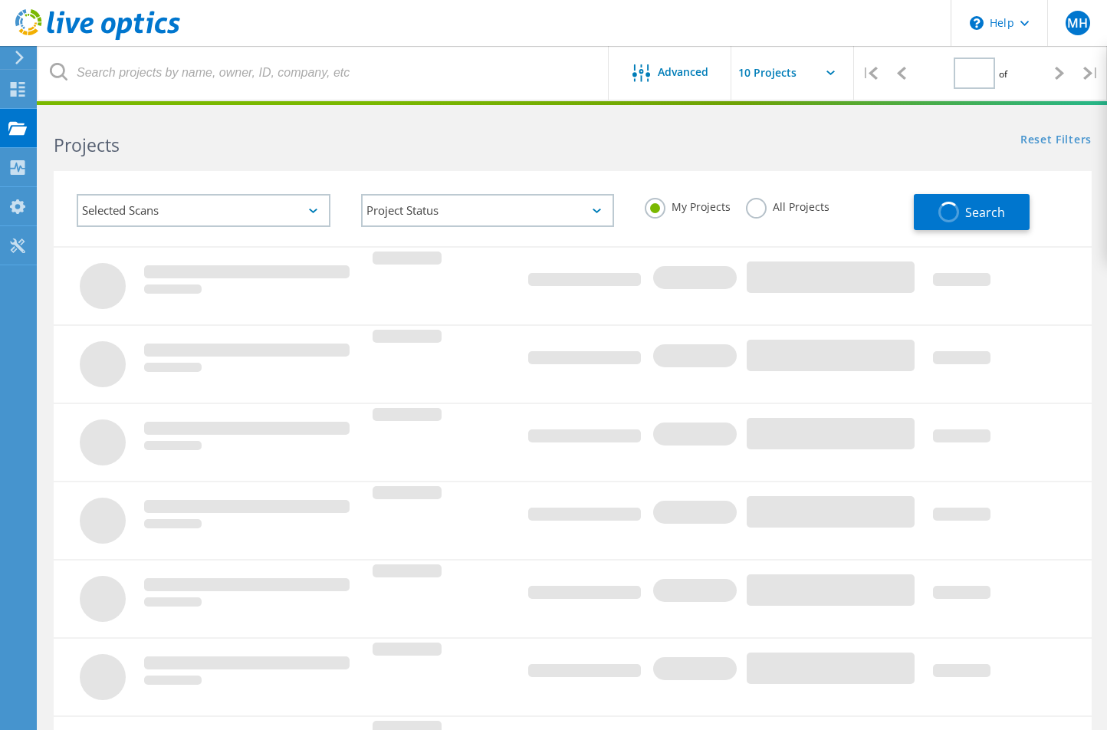
type input "1"
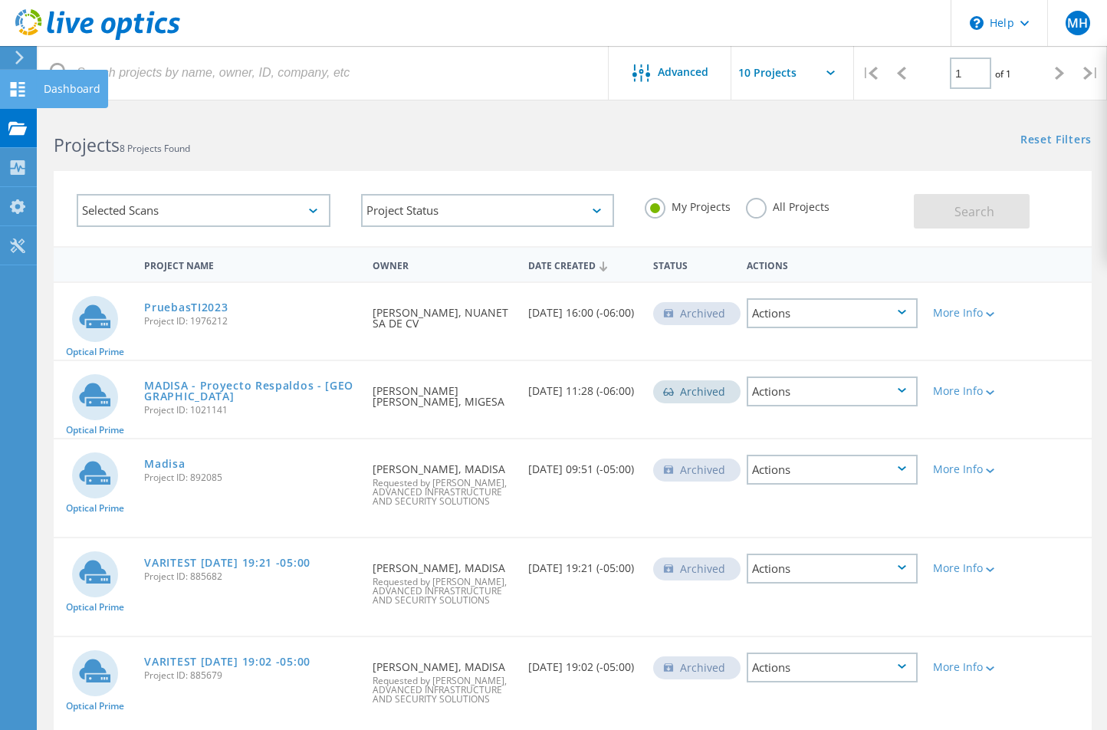
click at [15, 91] on use at bounding box center [18, 89] width 15 height 15
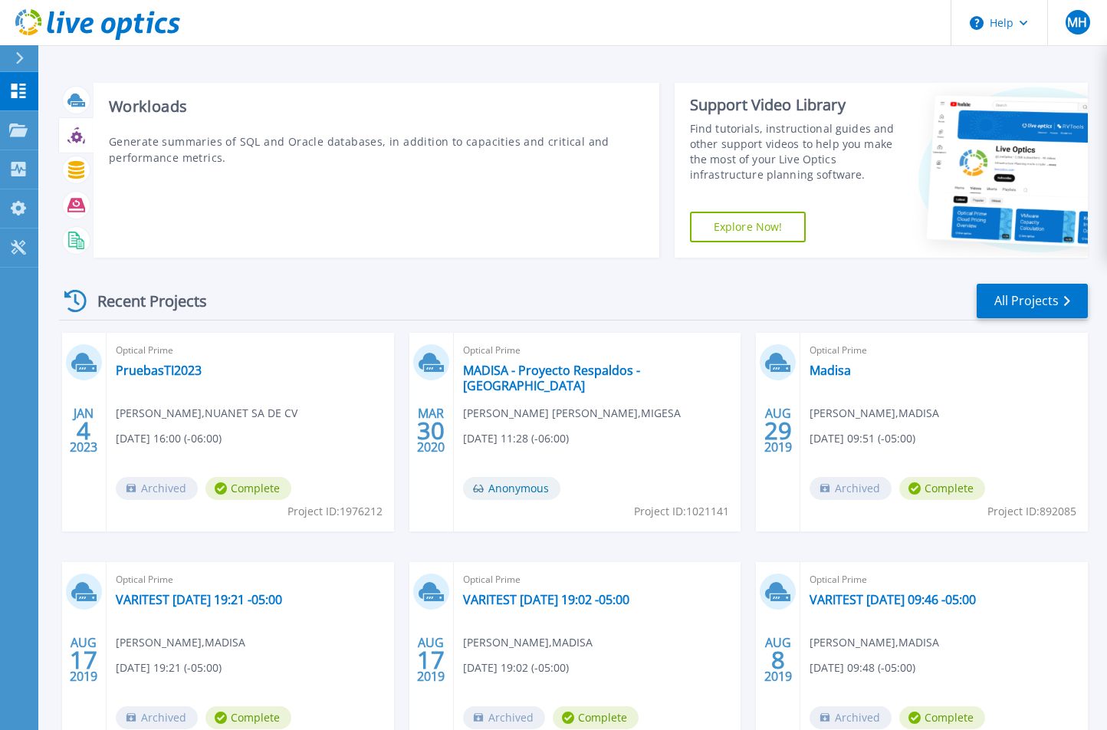
click at [83, 142] on icon at bounding box center [84, 140] width 2 height 5
click at [76, 169] on icon at bounding box center [76, 170] width 16 height 18
click at [72, 141] on icon at bounding box center [76, 135] width 18 height 18
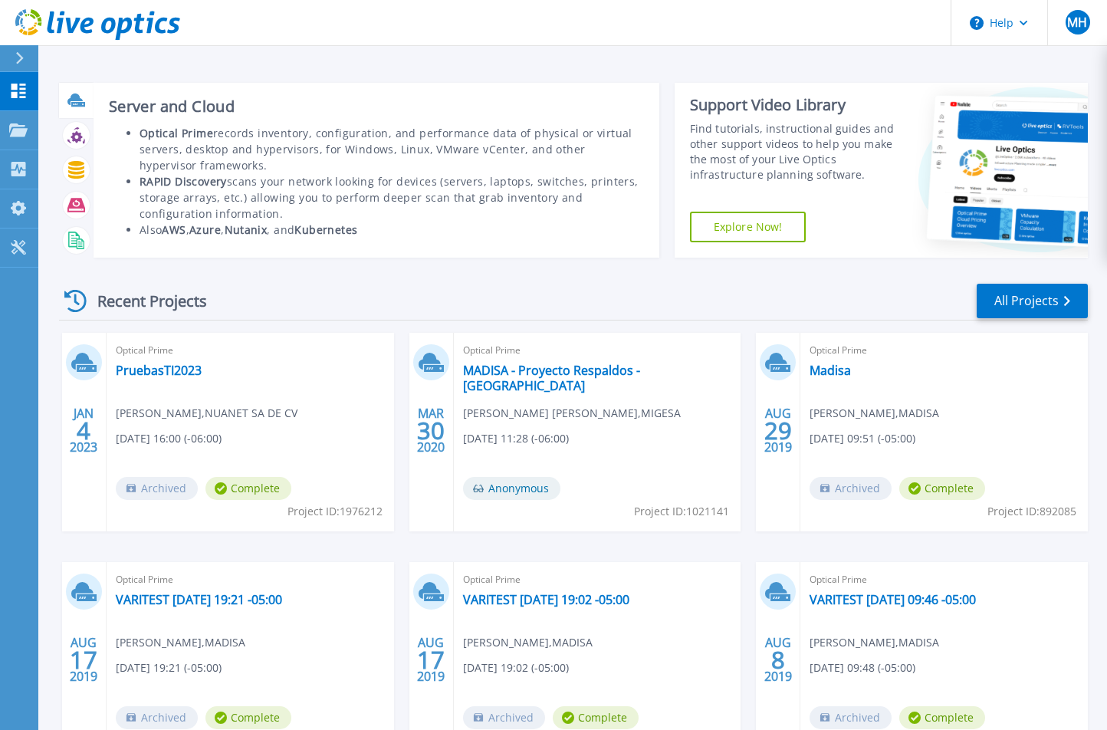
click at [76, 107] on icon at bounding box center [78, 104] width 14 height 5
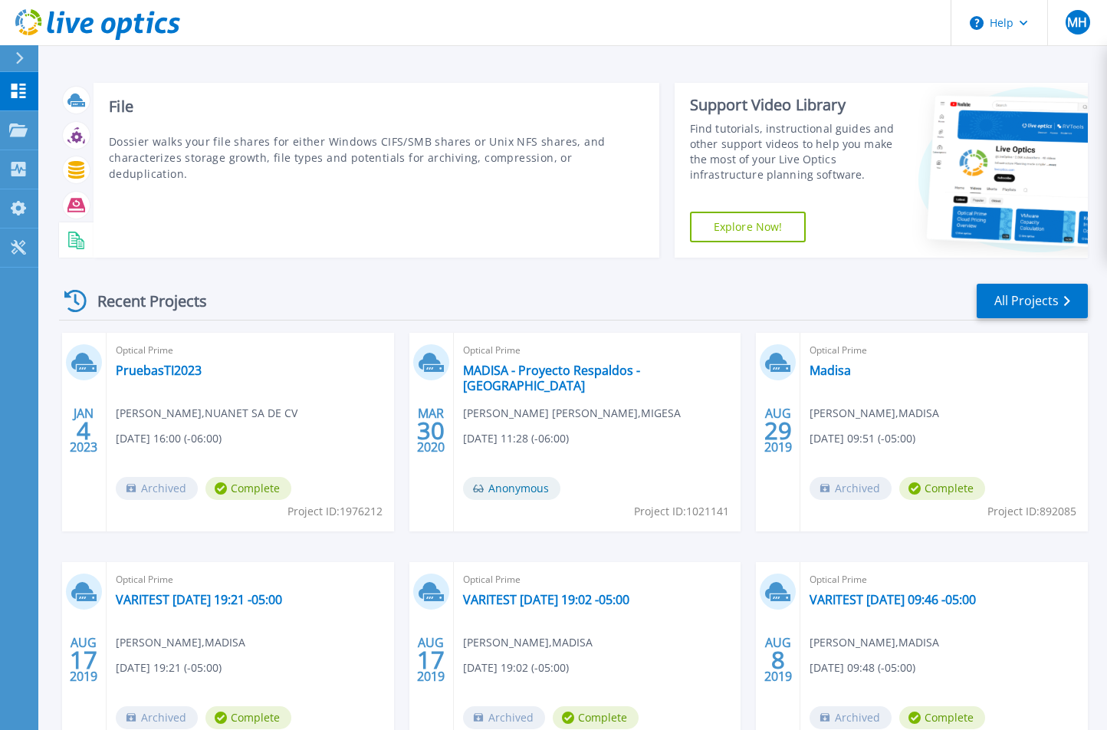
click at [74, 238] on rect at bounding box center [74, 238] width 6 height 1
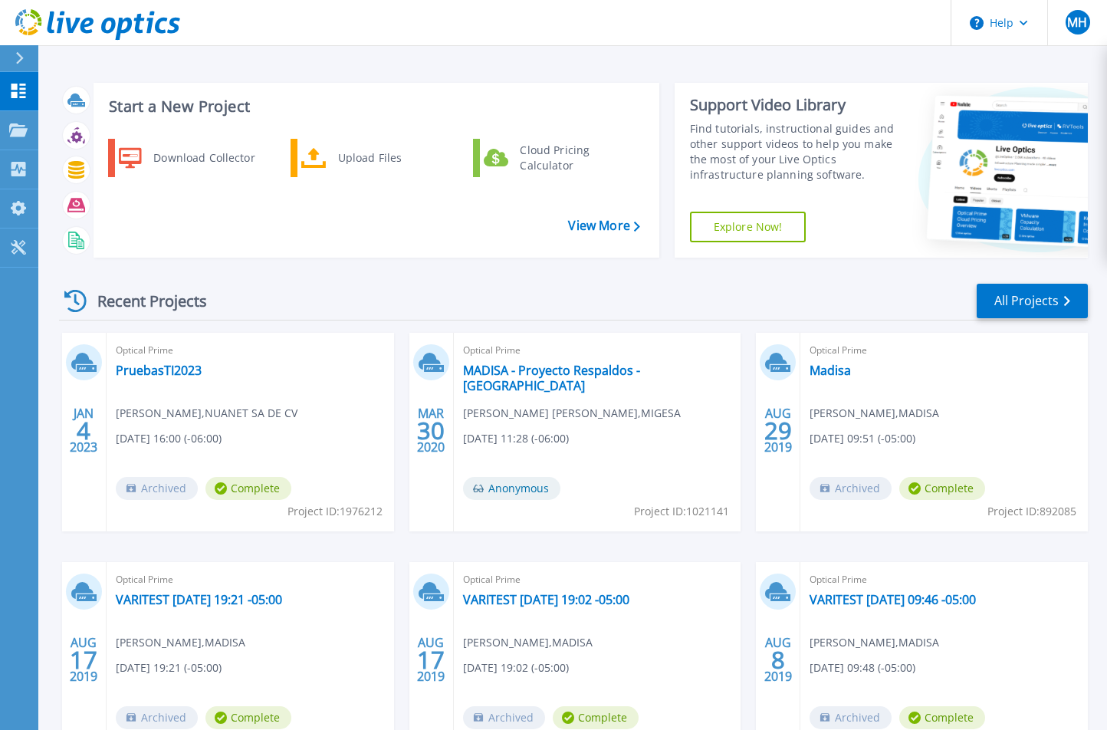
click at [230, 448] on div "Optical Prime PruebasTI2023 [PERSON_NAME] , NUANET SA DE CV [DATE] 16:00 (-06:0…" at bounding box center [250, 432] width 287 height 198
